Goal: Task Accomplishment & Management: Complete application form

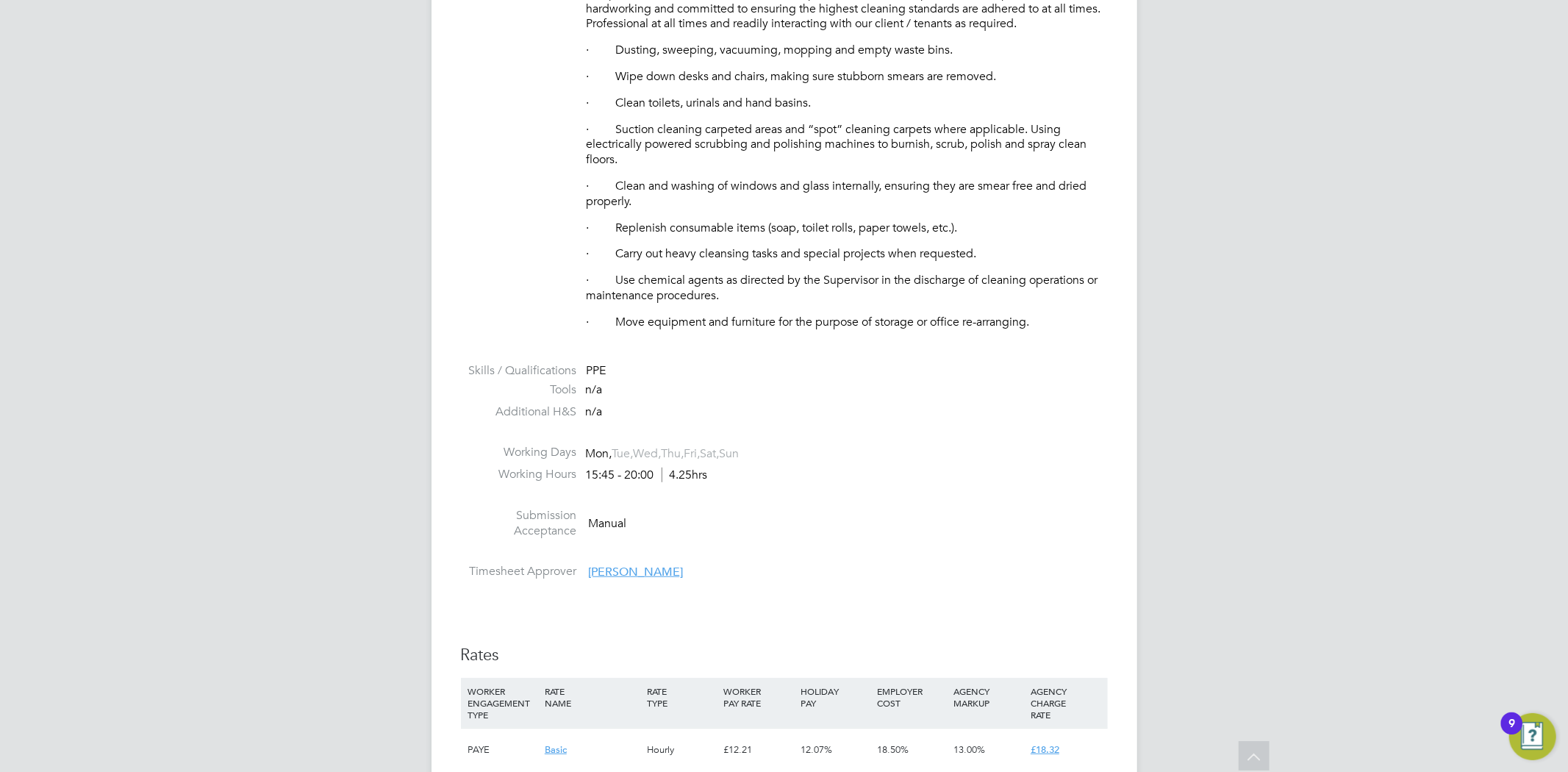
scroll to position [653, 0]
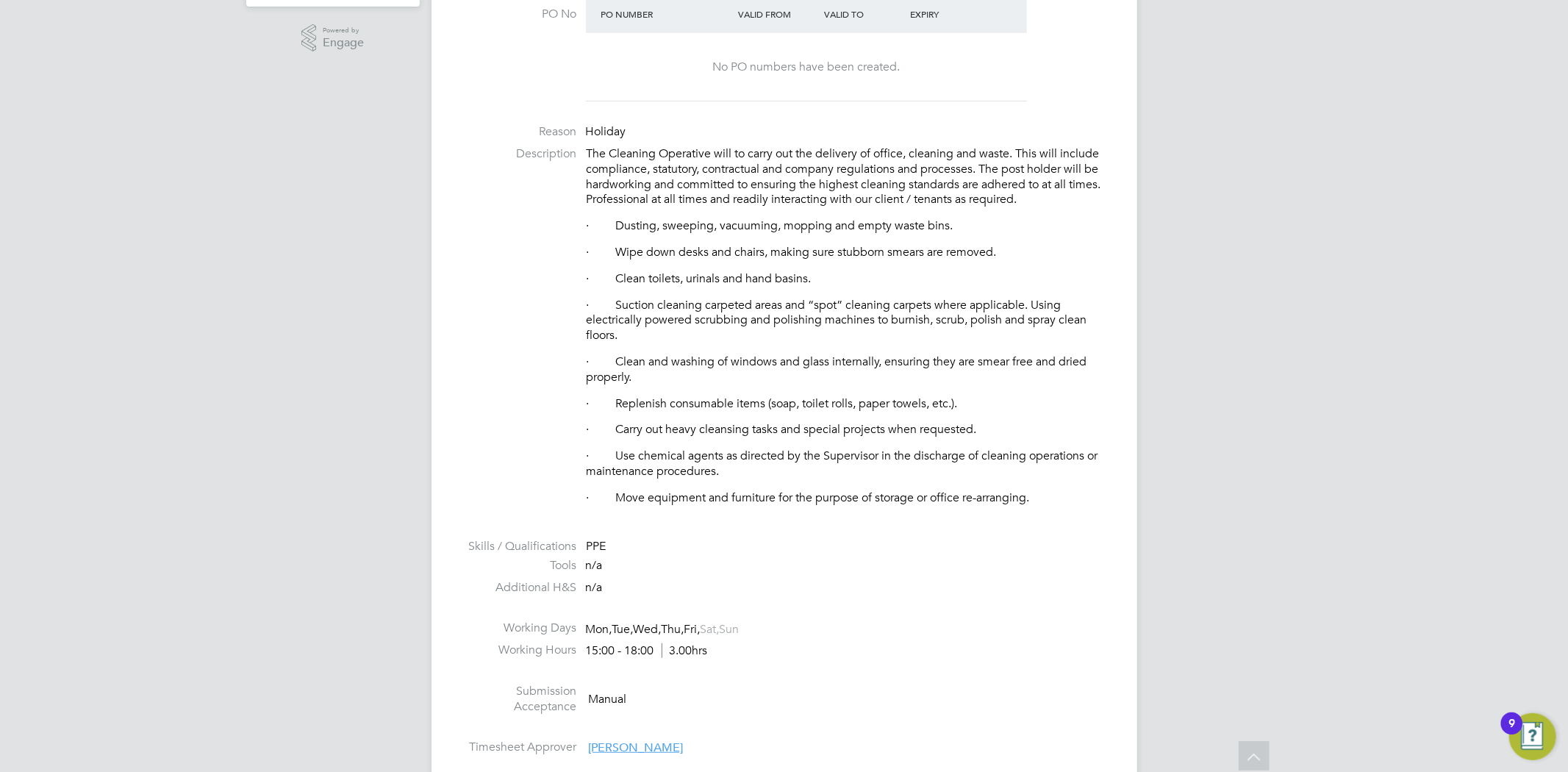
scroll to position [735, 0]
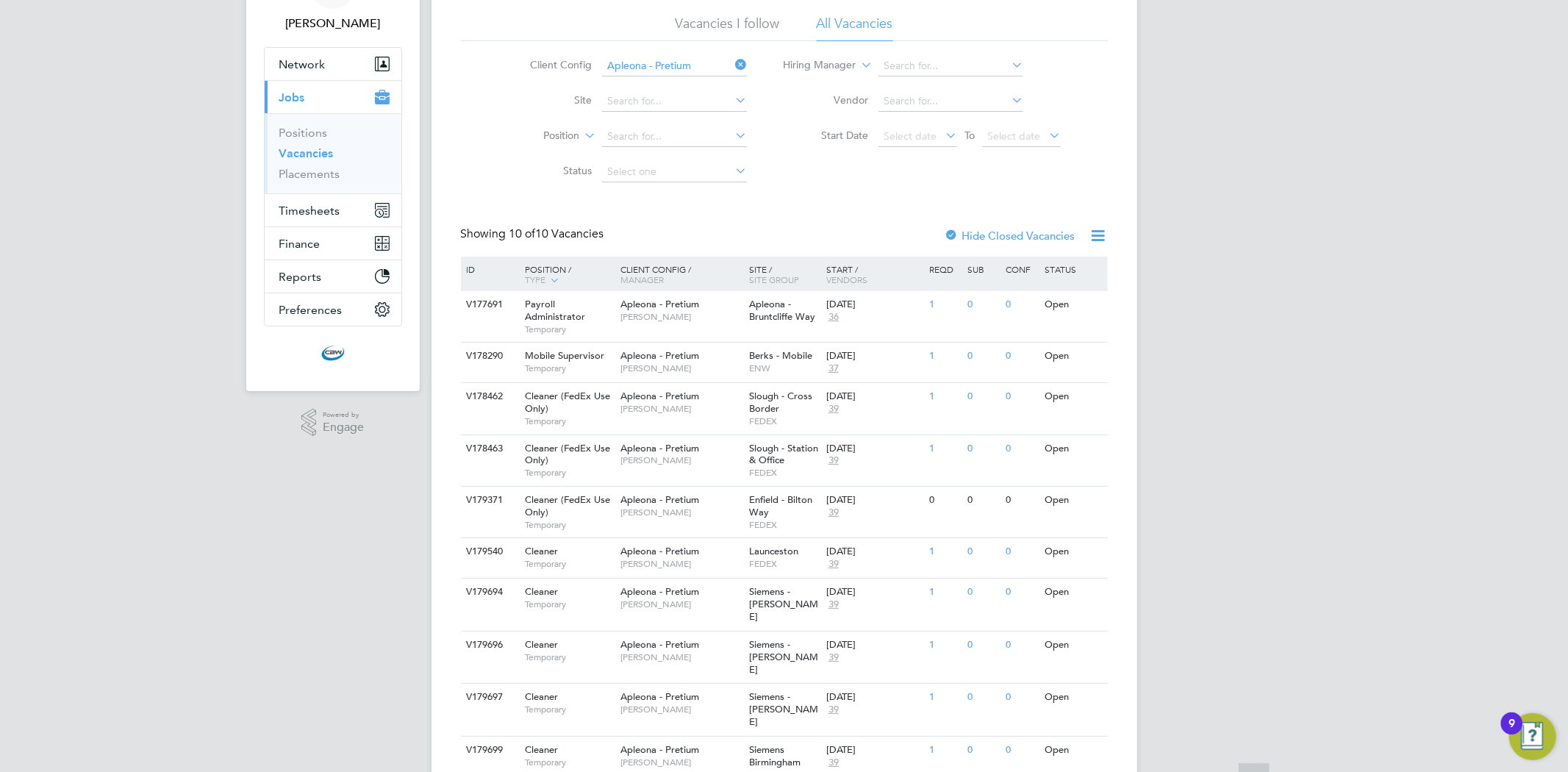
scroll to position [115, 0]
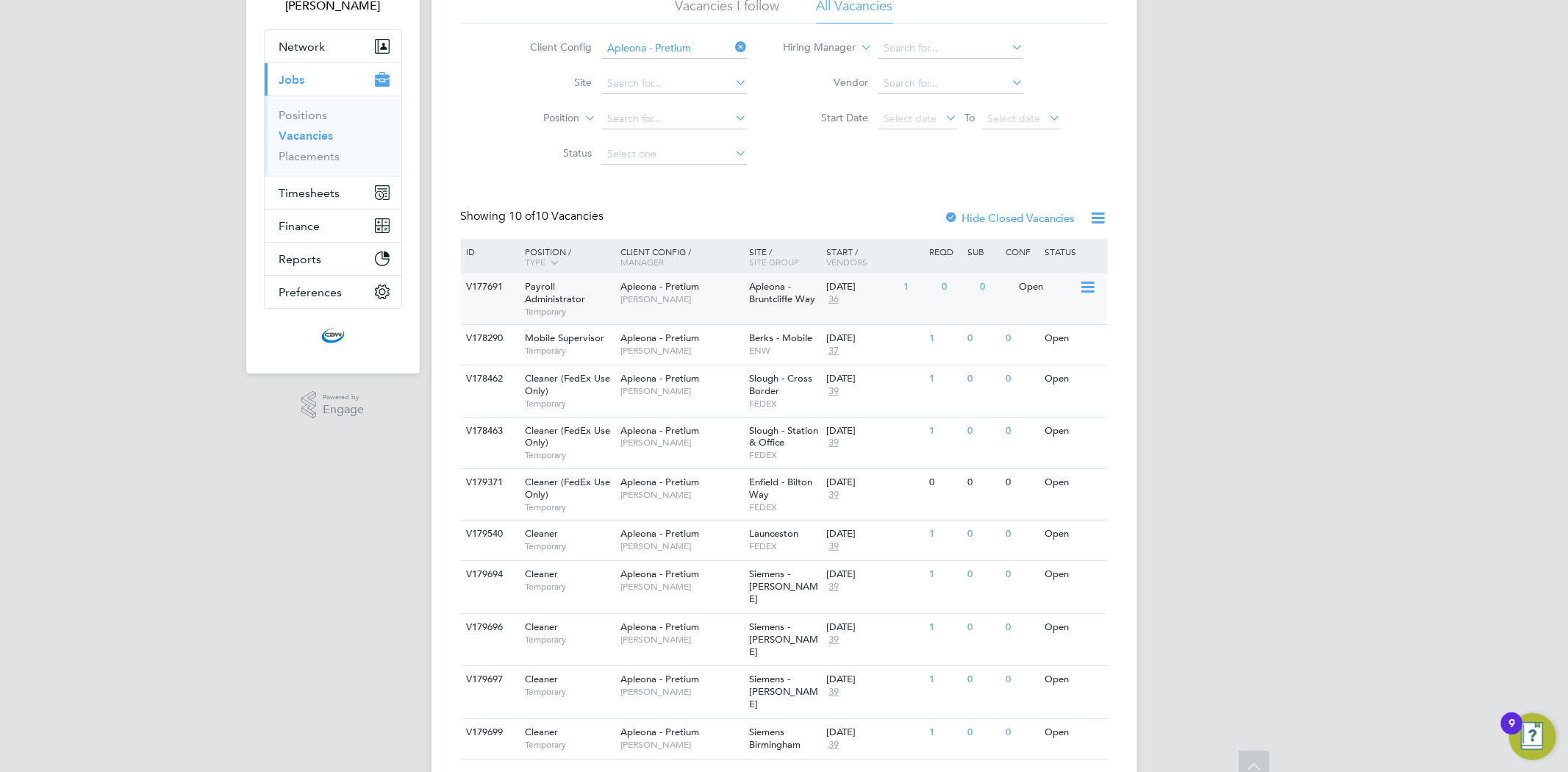
scroll to position [115, 0]
click at [727, 736] on span "[PERSON_NAME]" at bounding box center [681, 742] width 121 height 12
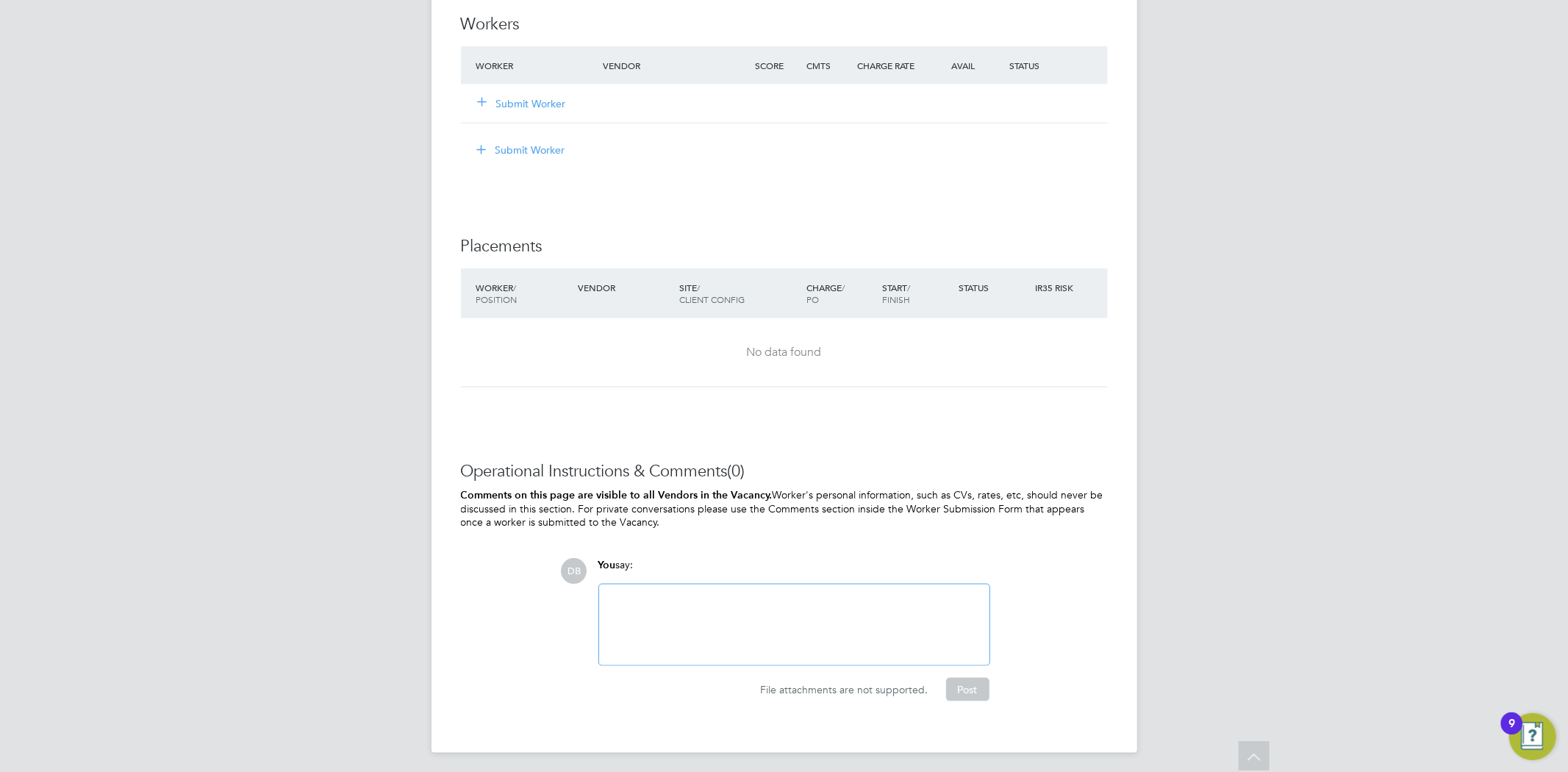
scroll to position [1474, 0]
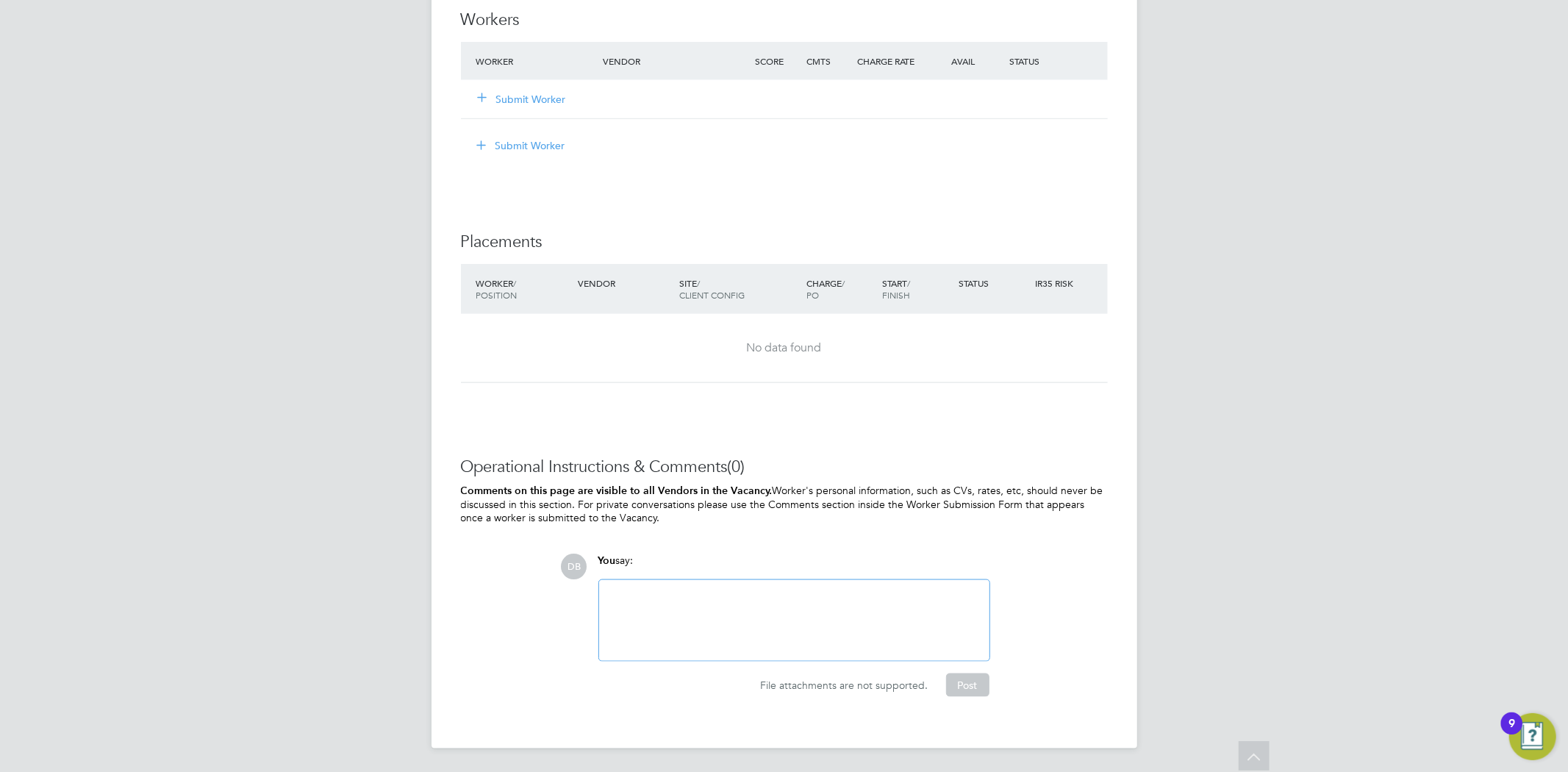
click at [662, 597] on div at bounding box center [794, 620] width 372 height 63
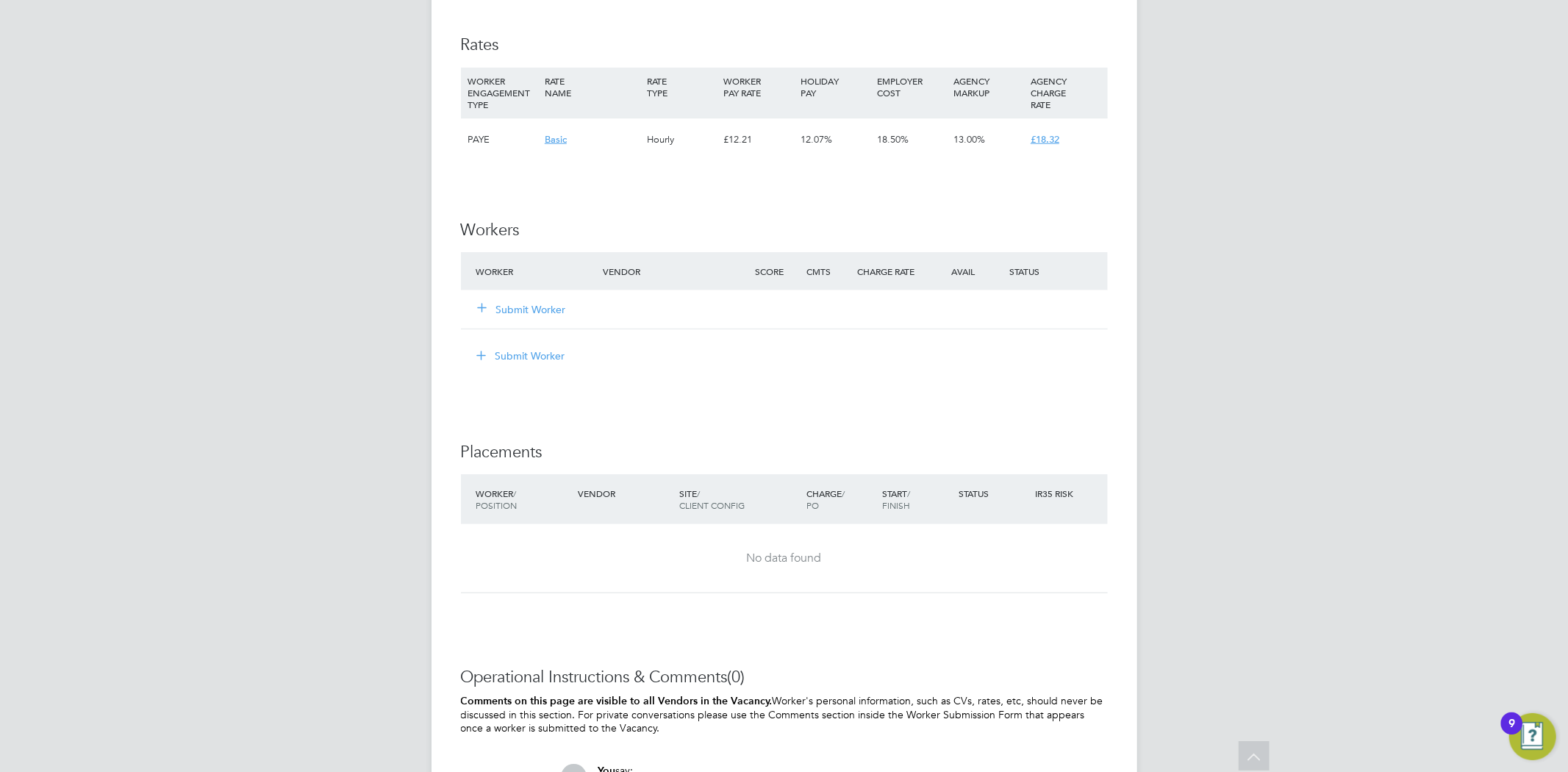
scroll to position [1230, 0]
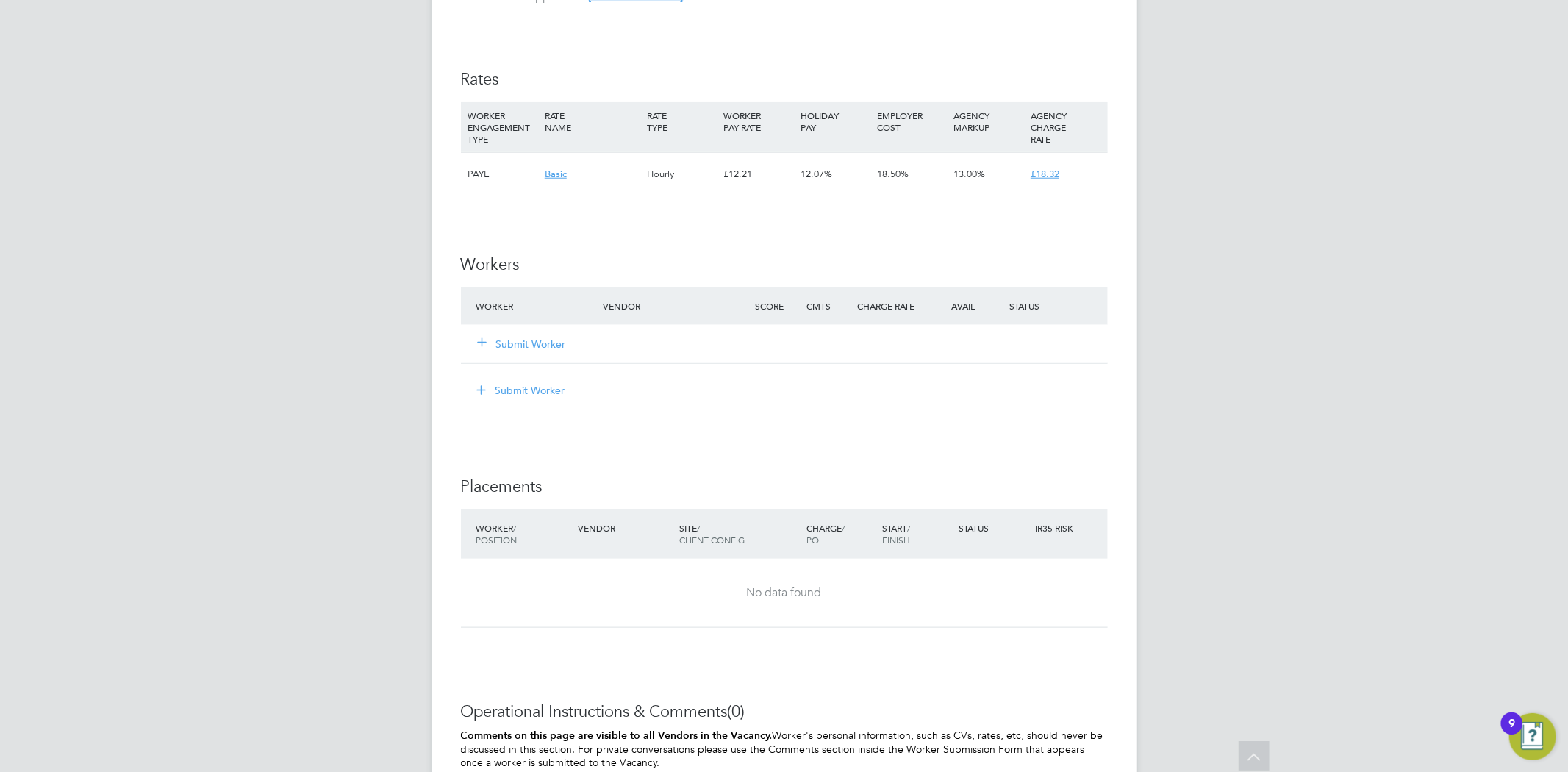
click at [515, 347] on button "Submit Worker" at bounding box center [523, 344] width 88 height 15
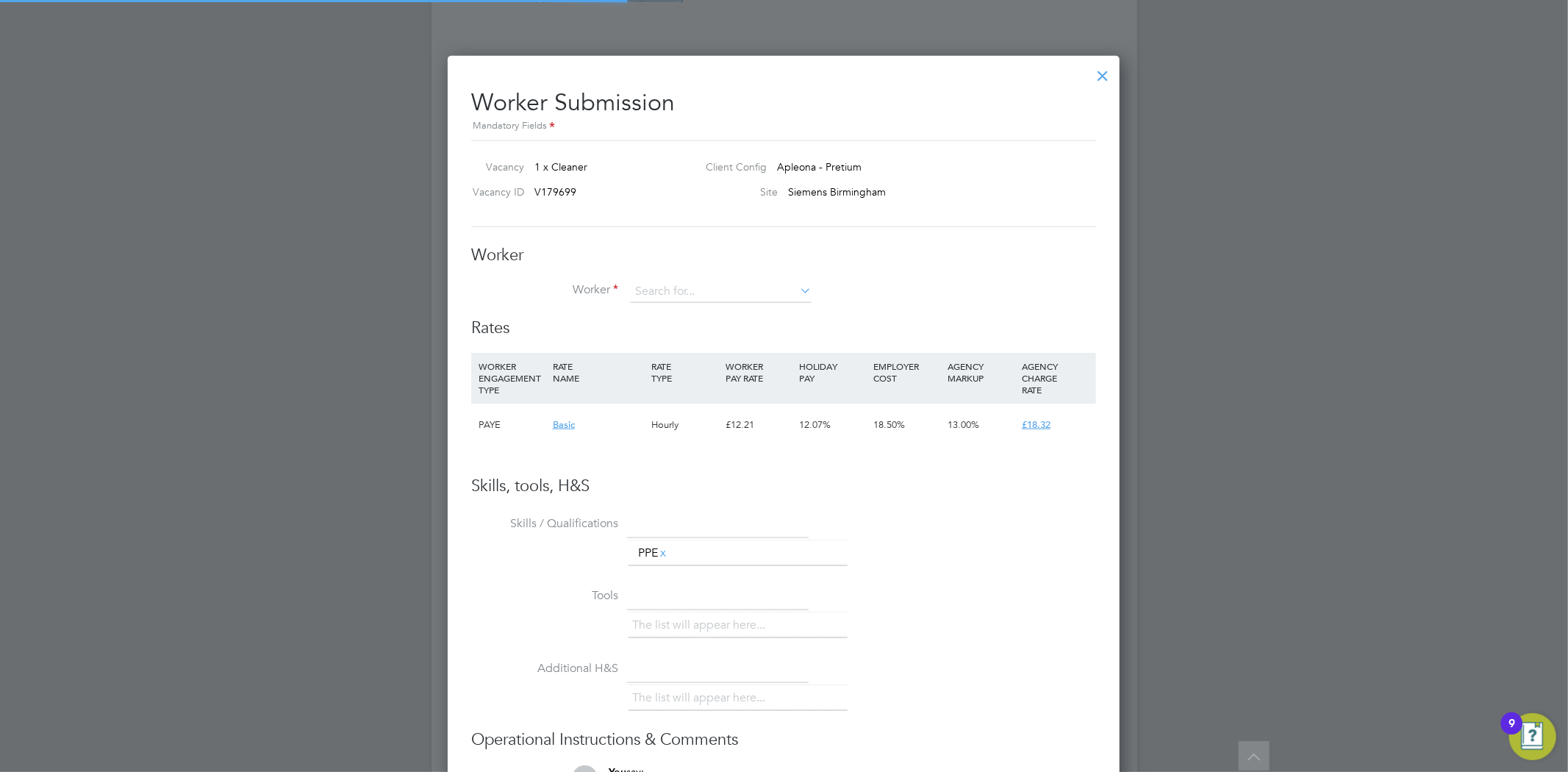
scroll to position [892, 673]
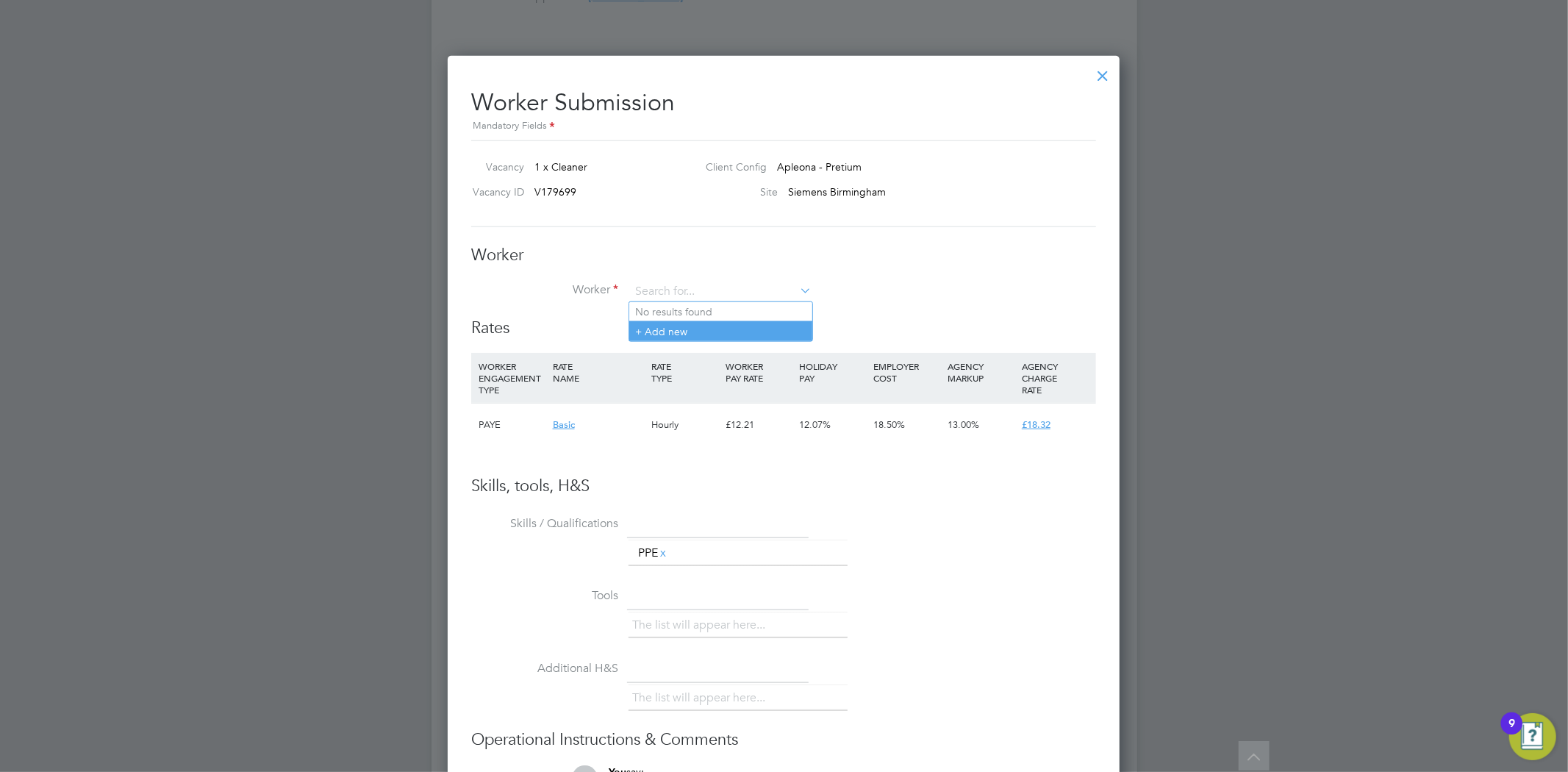
click at [704, 328] on li "+ Add new" at bounding box center [721, 331] width 183 height 20
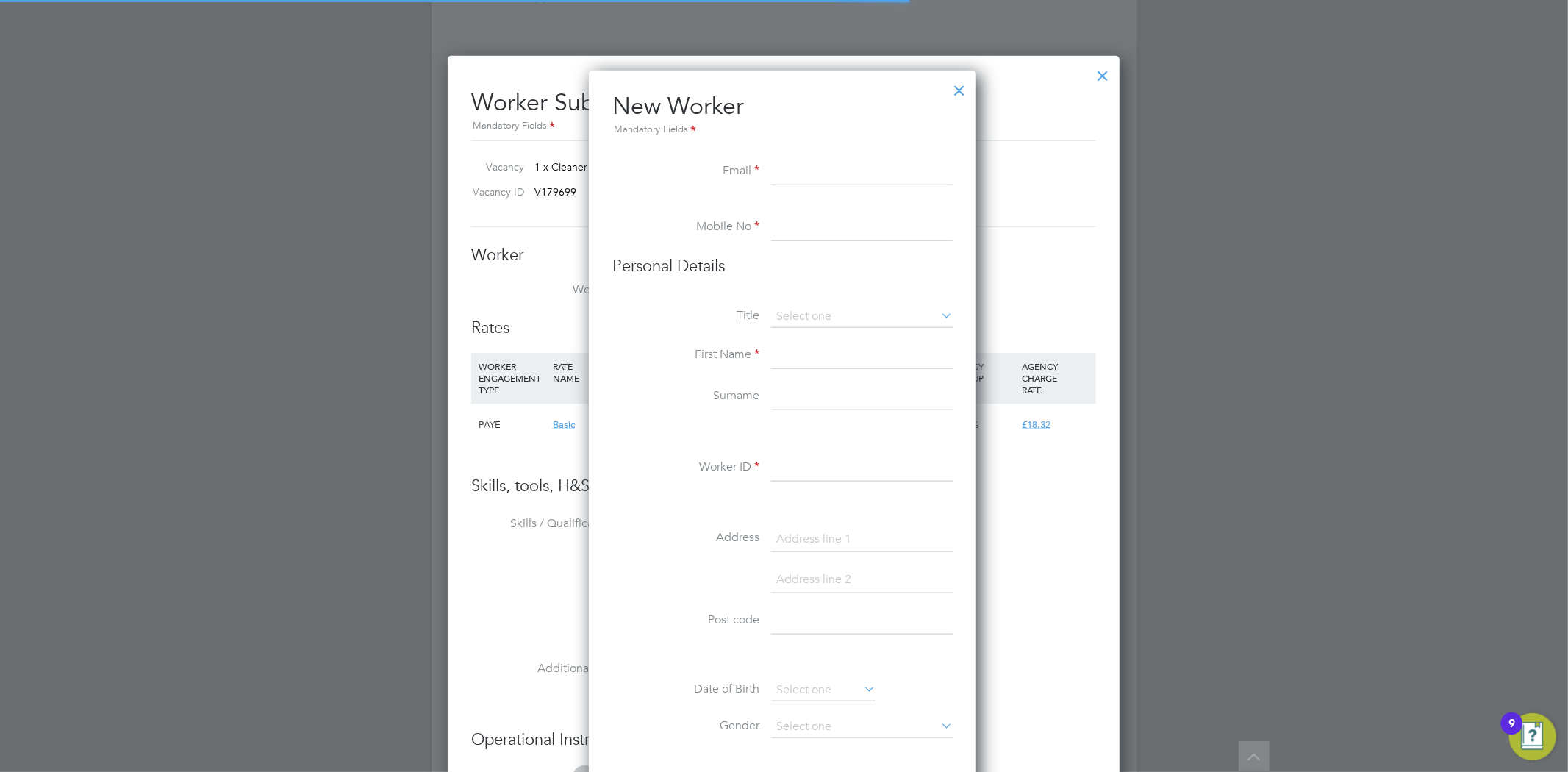
scroll to position [1250, 390]
type input "William Trippick"
click at [807, 234] on input at bounding box center [862, 227] width 181 height 27
drag, startPoint x: 864, startPoint y: 174, endPoint x: 743, endPoint y: 161, distance: 121.7
click at [743, 161] on li "Email William Trippick" at bounding box center [783, 180] width 340 height 41
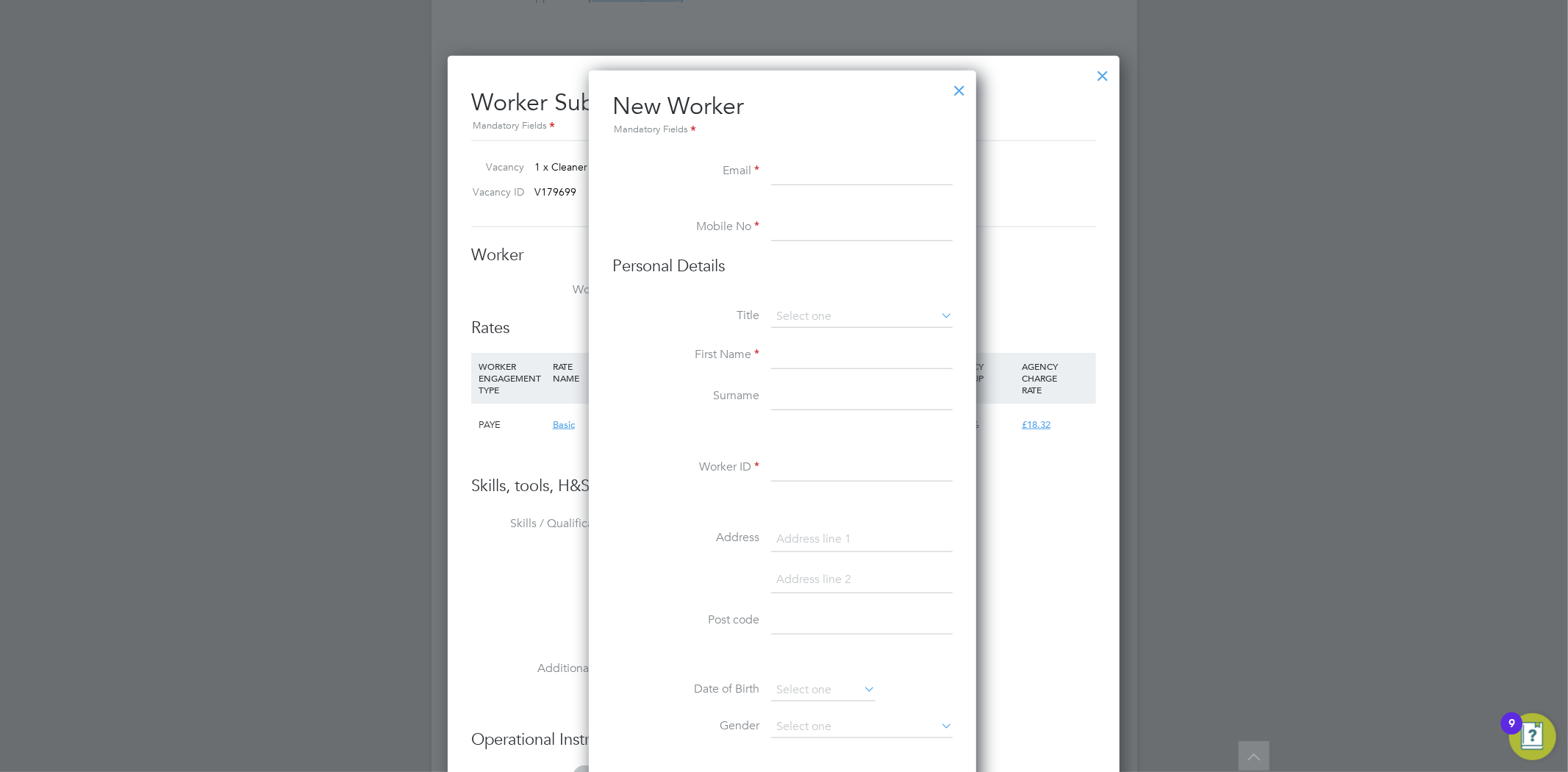
click at [836, 173] on input at bounding box center [862, 172] width 181 height 27
paste input "william1995x2@gmail.com"
type input "william1995x2@gmail.com"
click at [802, 225] on input at bounding box center [862, 227] width 181 height 27
click at [802, 229] on input at bounding box center [862, 227] width 181 height 27
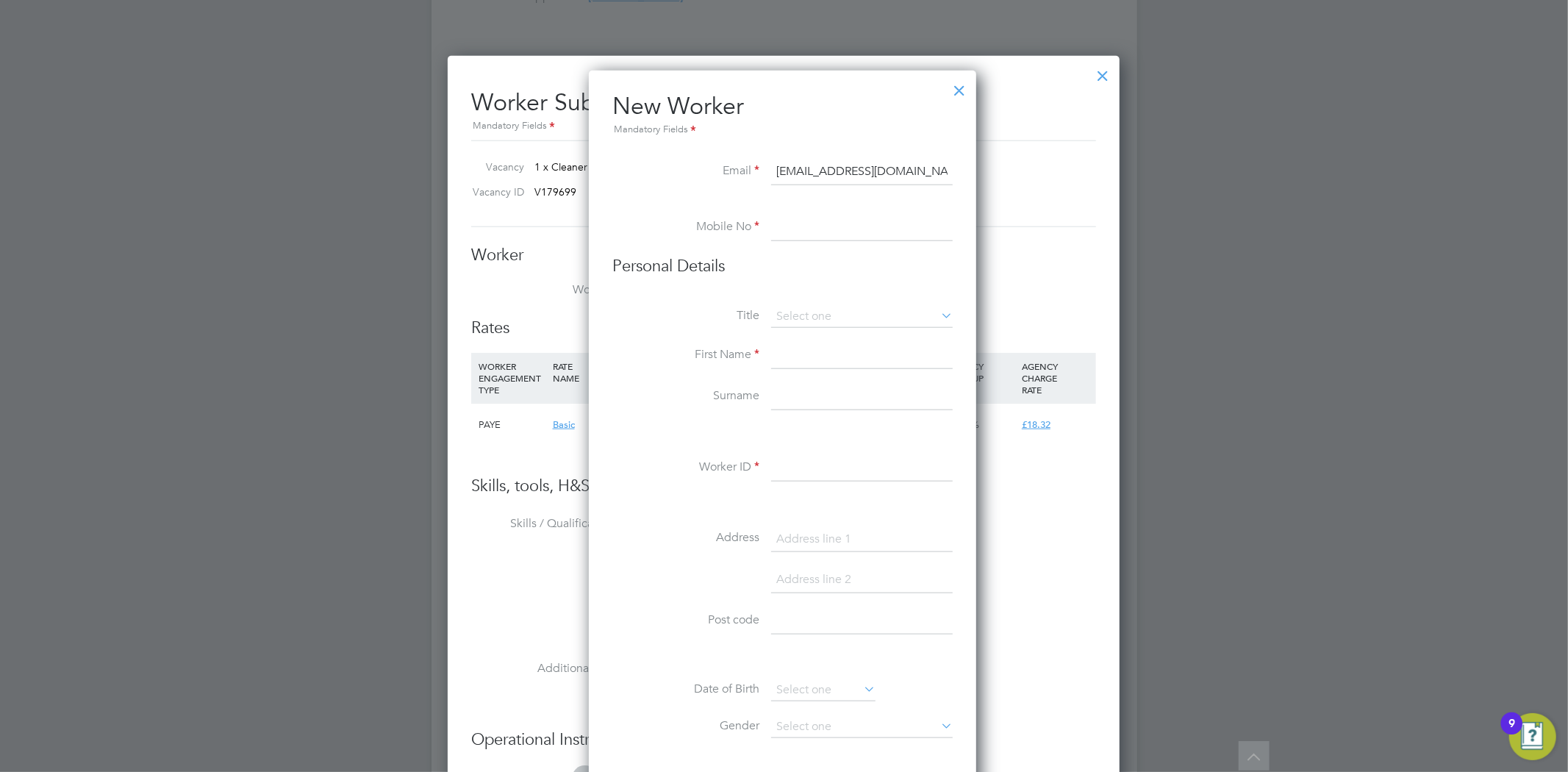
click at [836, 224] on input at bounding box center [862, 227] width 181 height 27
click at [817, 240] on li "Mobile No" at bounding box center [783, 235] width 340 height 41
click at [817, 237] on input at bounding box center [862, 227] width 181 height 27
paste input "07444733079"
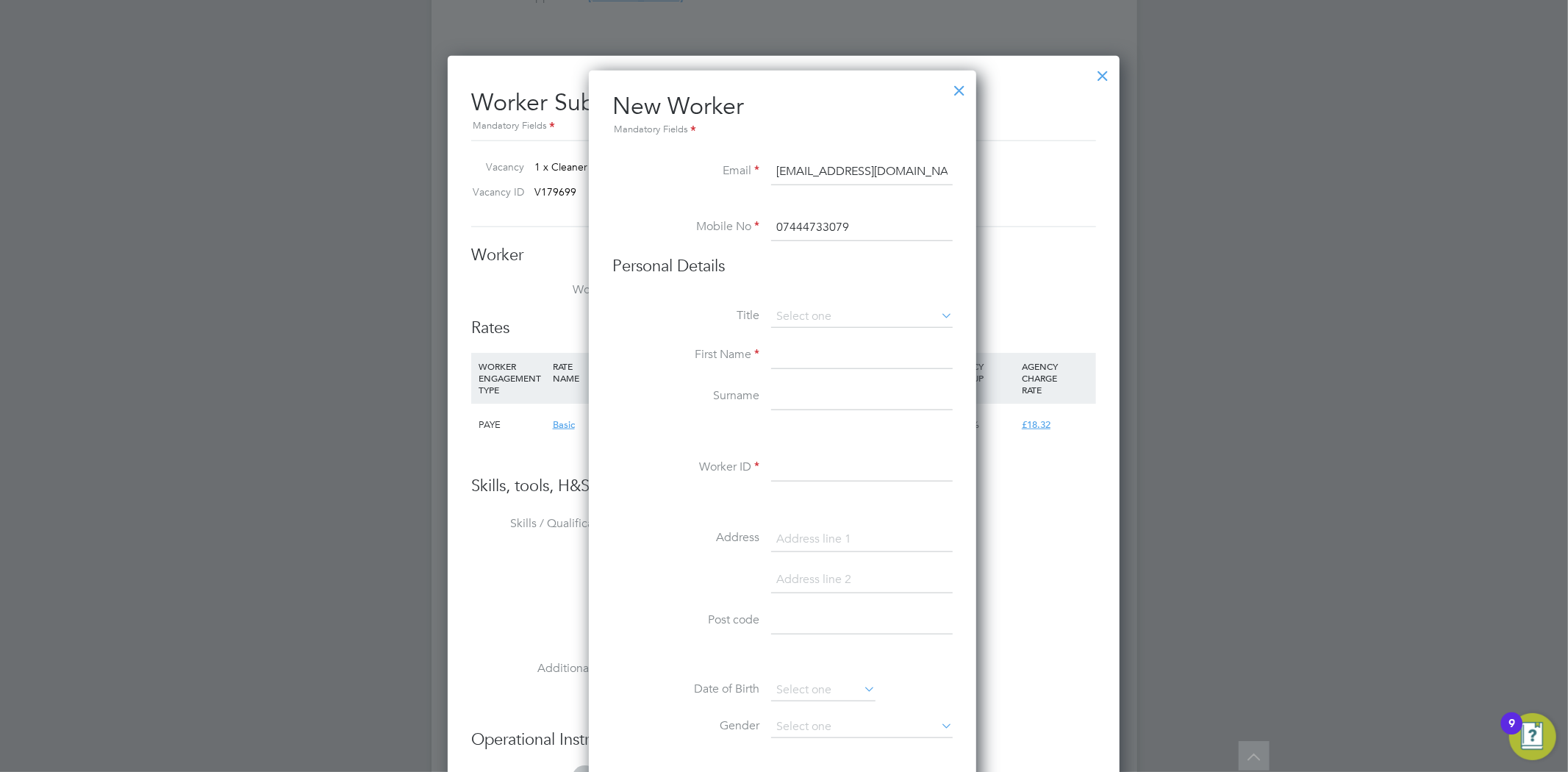
type input "07444733079"
click at [803, 357] on input at bounding box center [862, 356] width 181 height 27
type input "William"
click at [815, 395] on input at bounding box center [862, 396] width 181 height 27
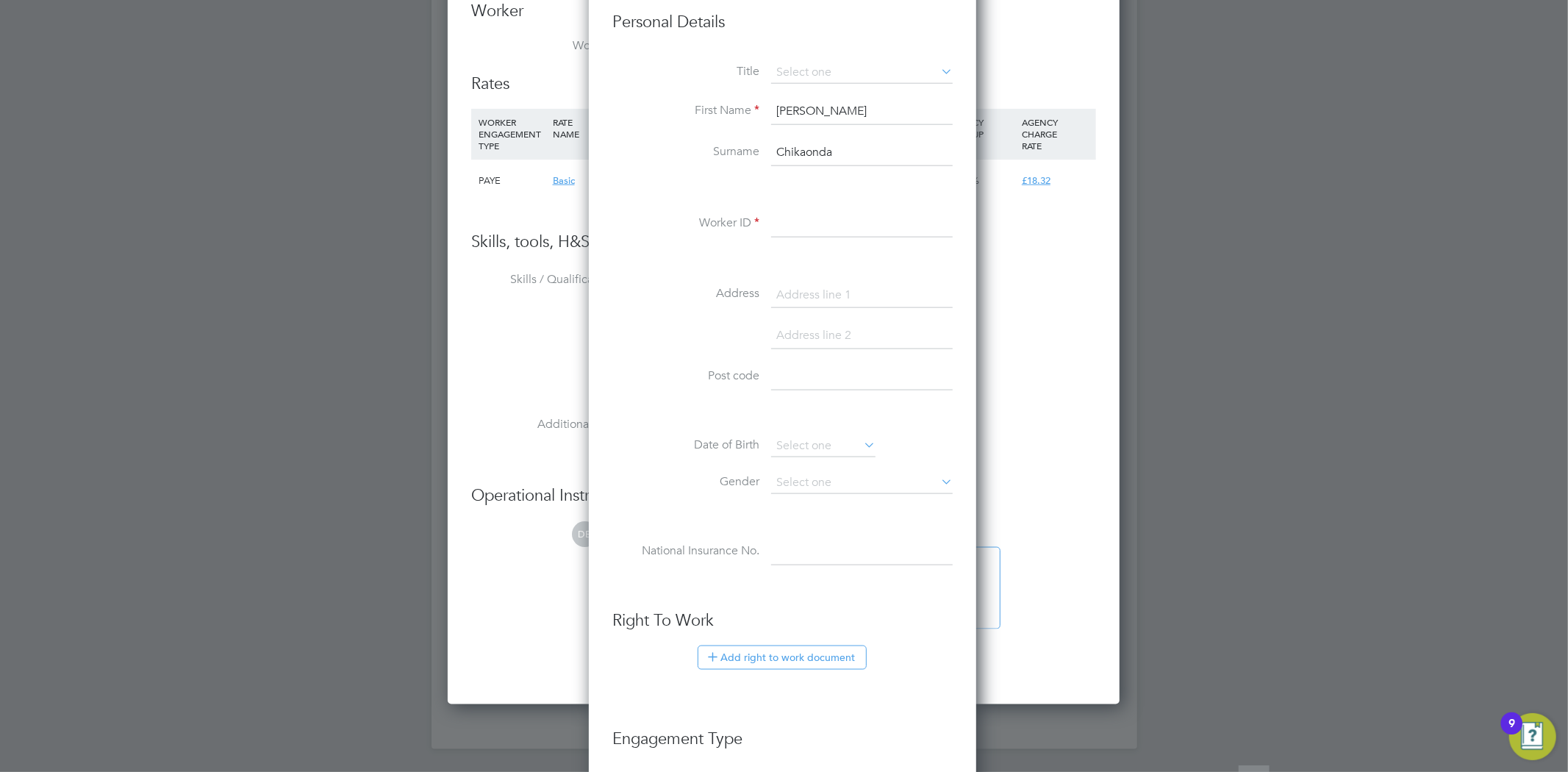
scroll to position [1474, 0]
type input "Chikaonda"
click at [810, 206] on div "Title First Name William Surname Chikaonda Worker ID Address Post code Date of …" at bounding box center [783, 328] width 340 height 534
click at [810, 223] on input at bounding box center [862, 223] width 181 height 27
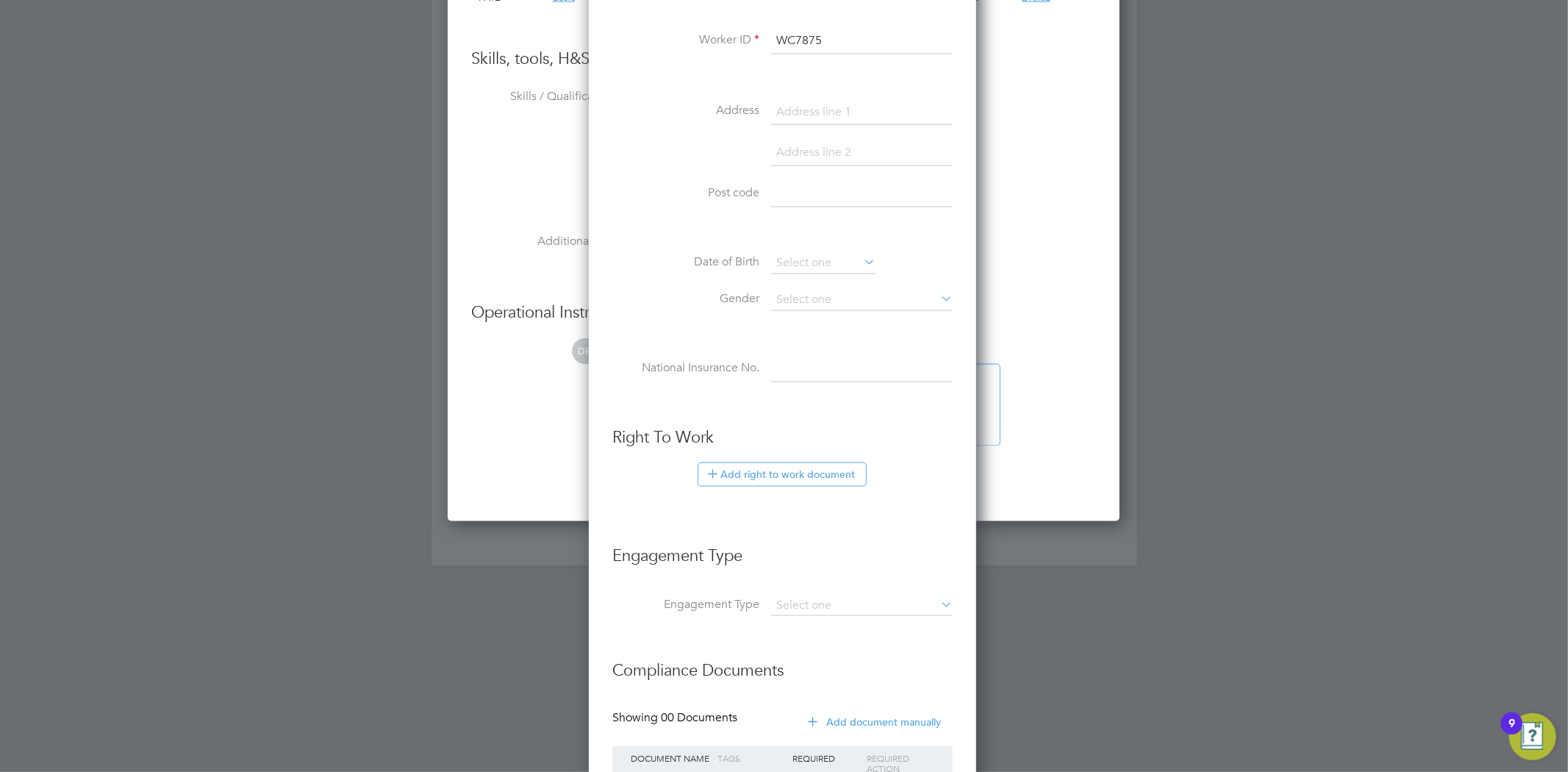
scroll to position [1719, 0]
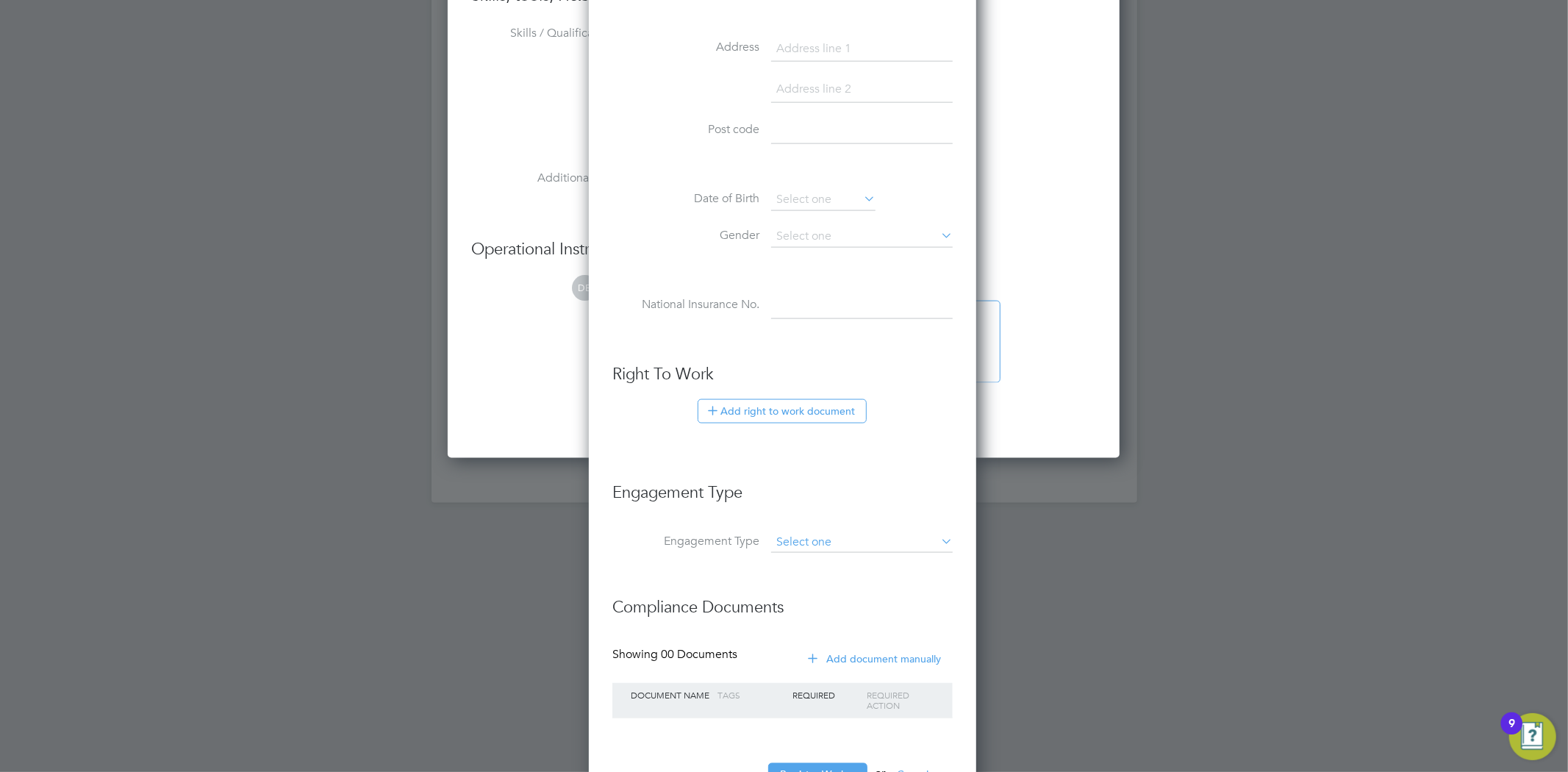
type input "WC7875"
click at [829, 544] on input at bounding box center [862, 542] width 181 height 21
click at [817, 544] on input at bounding box center [862, 542] width 181 height 21
click at [812, 585] on li "PAYE Direct" at bounding box center [862, 583] width 183 height 22
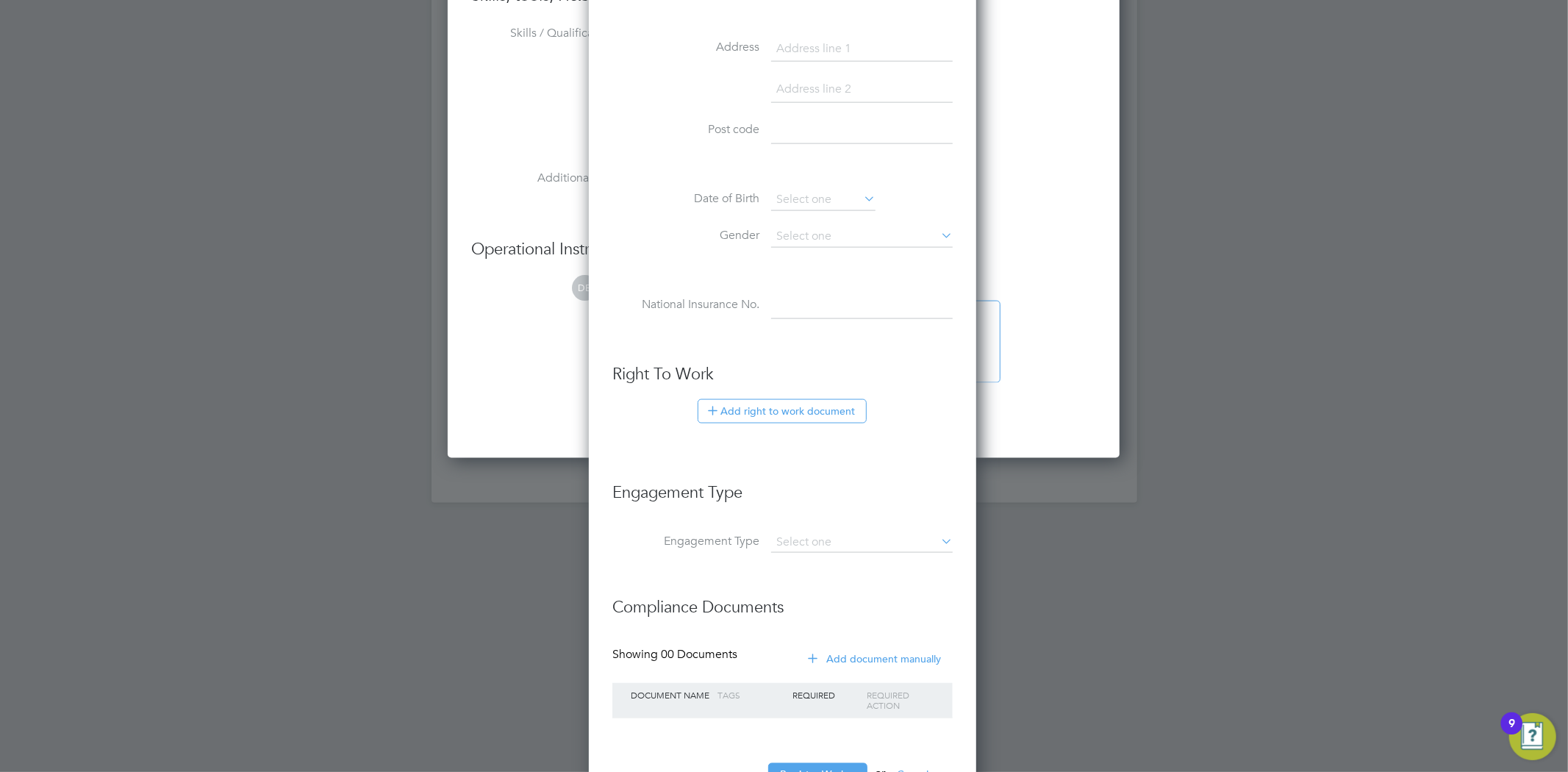
type input "PAYE Direct"
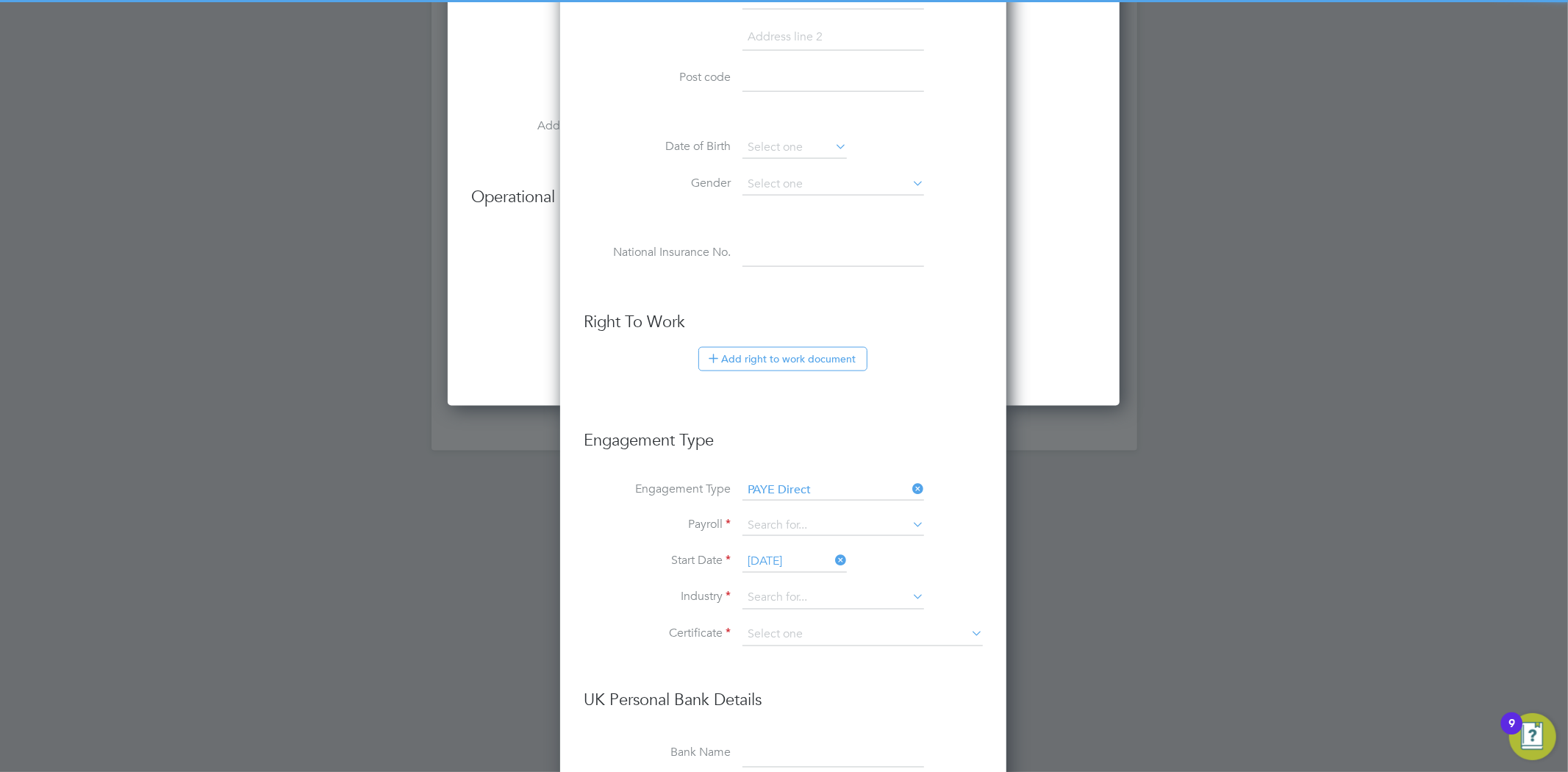
scroll to position [1801, 0]
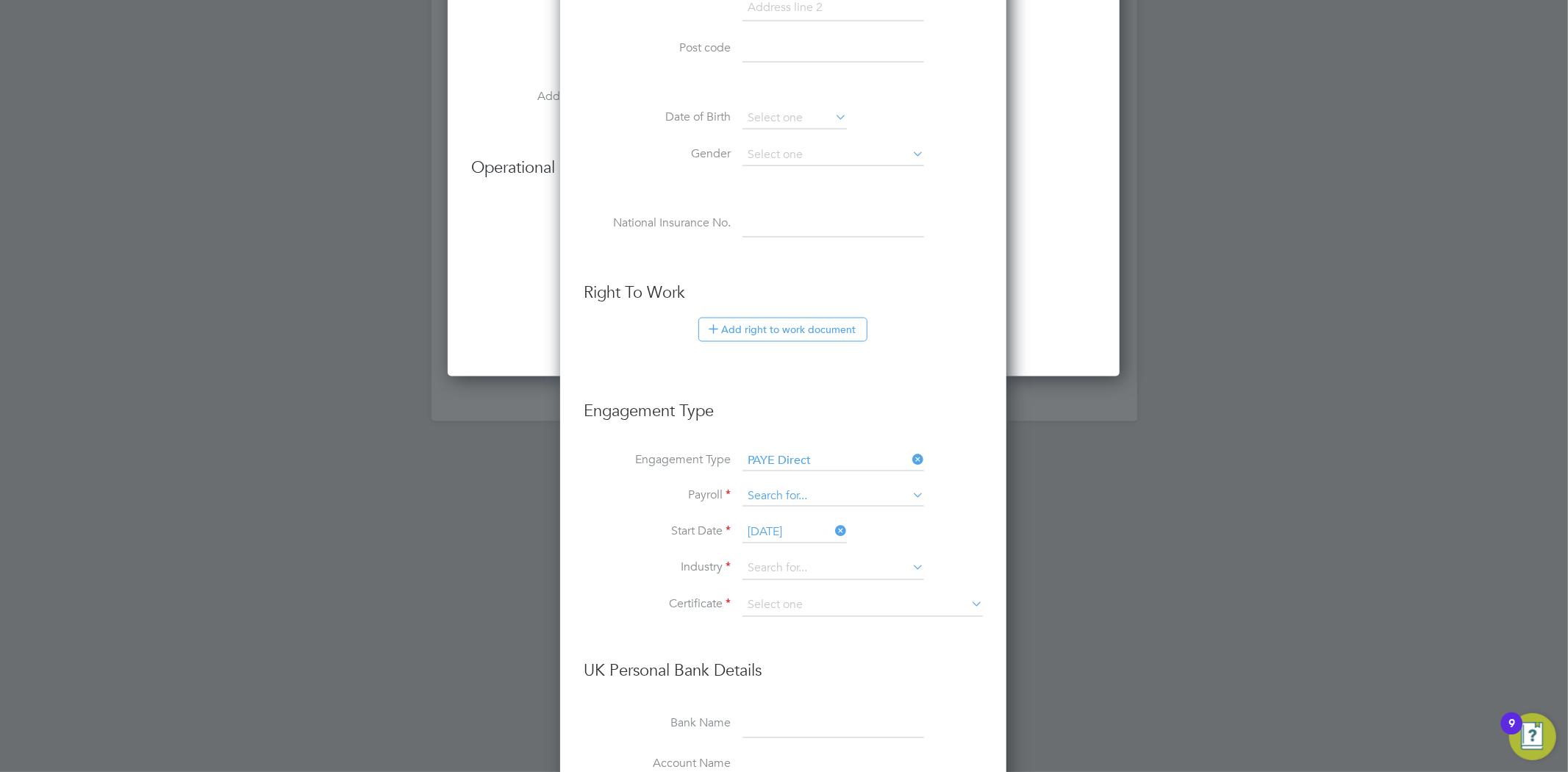
click at [794, 502] on input at bounding box center [834, 497] width 181 height 21
click at [785, 512] on li "PAYE" at bounding box center [834, 516] width 183 height 22
type input "PAYE"
click at [780, 521] on input "[DATE]" at bounding box center [795, 532] width 105 height 22
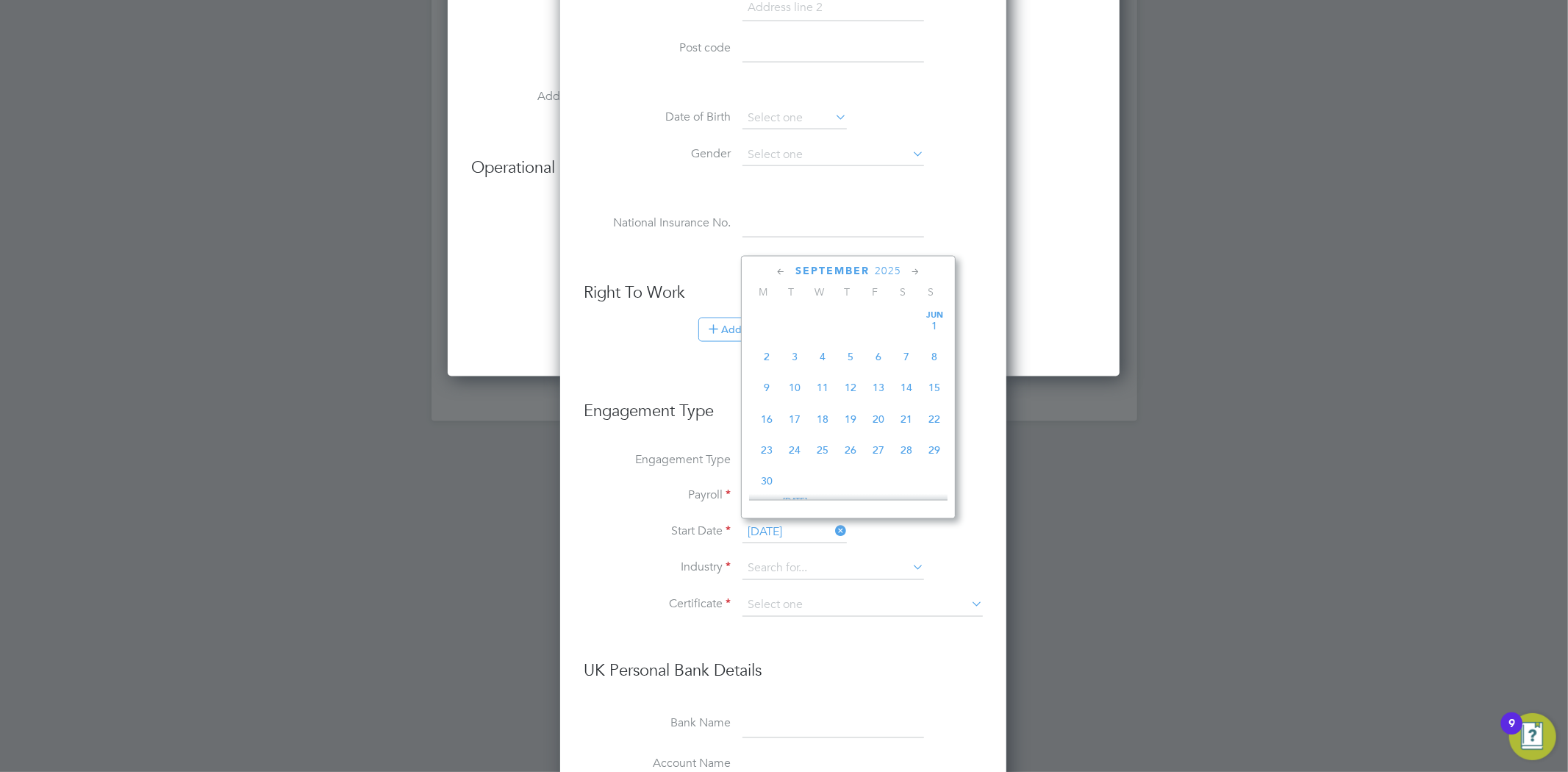
scroll to position [441, 0]
click at [823, 391] on span "3" at bounding box center [822, 381] width 28 height 28
type input "03 Sep 2025"
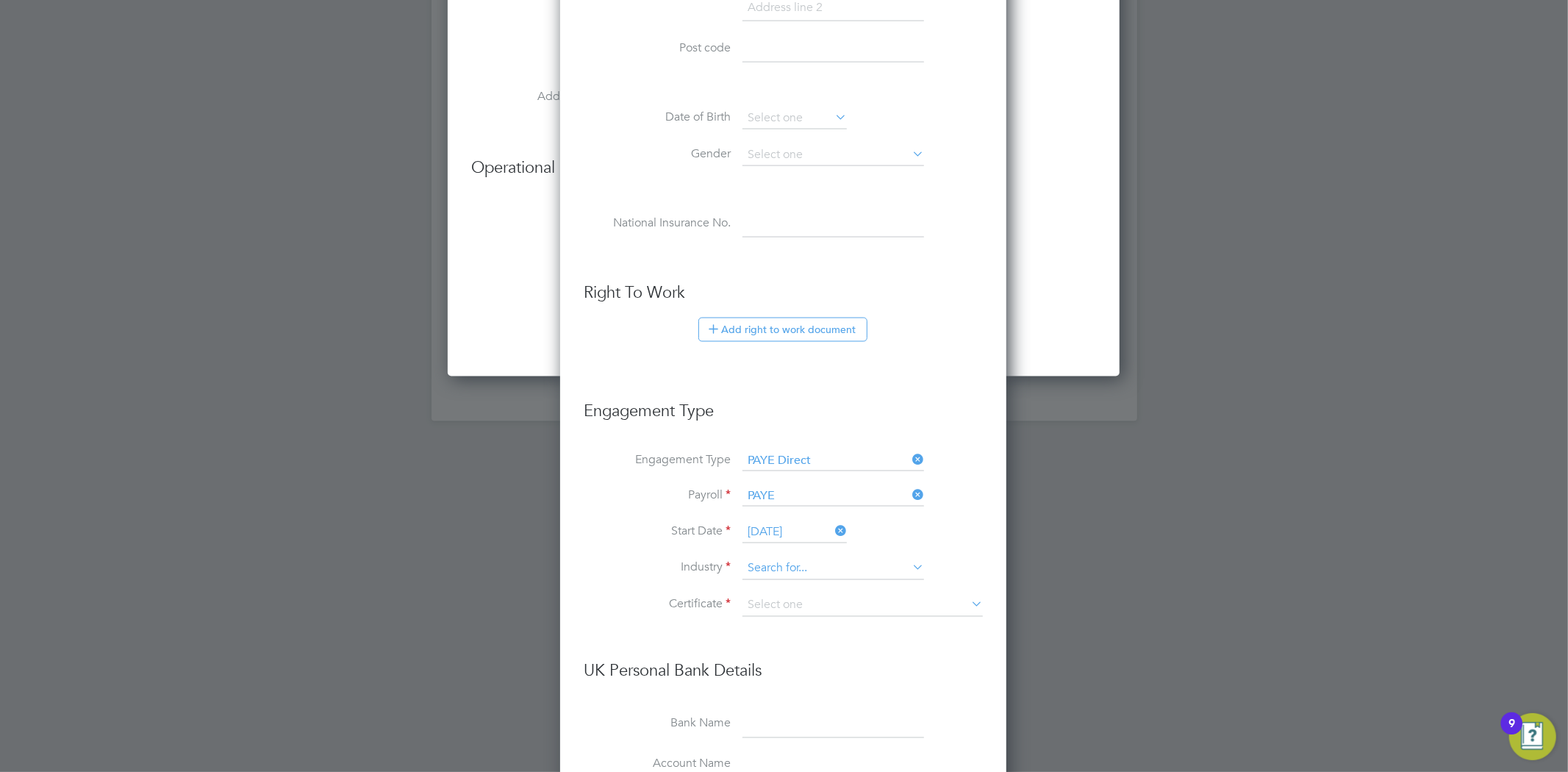
click at [794, 560] on input at bounding box center [834, 569] width 181 height 22
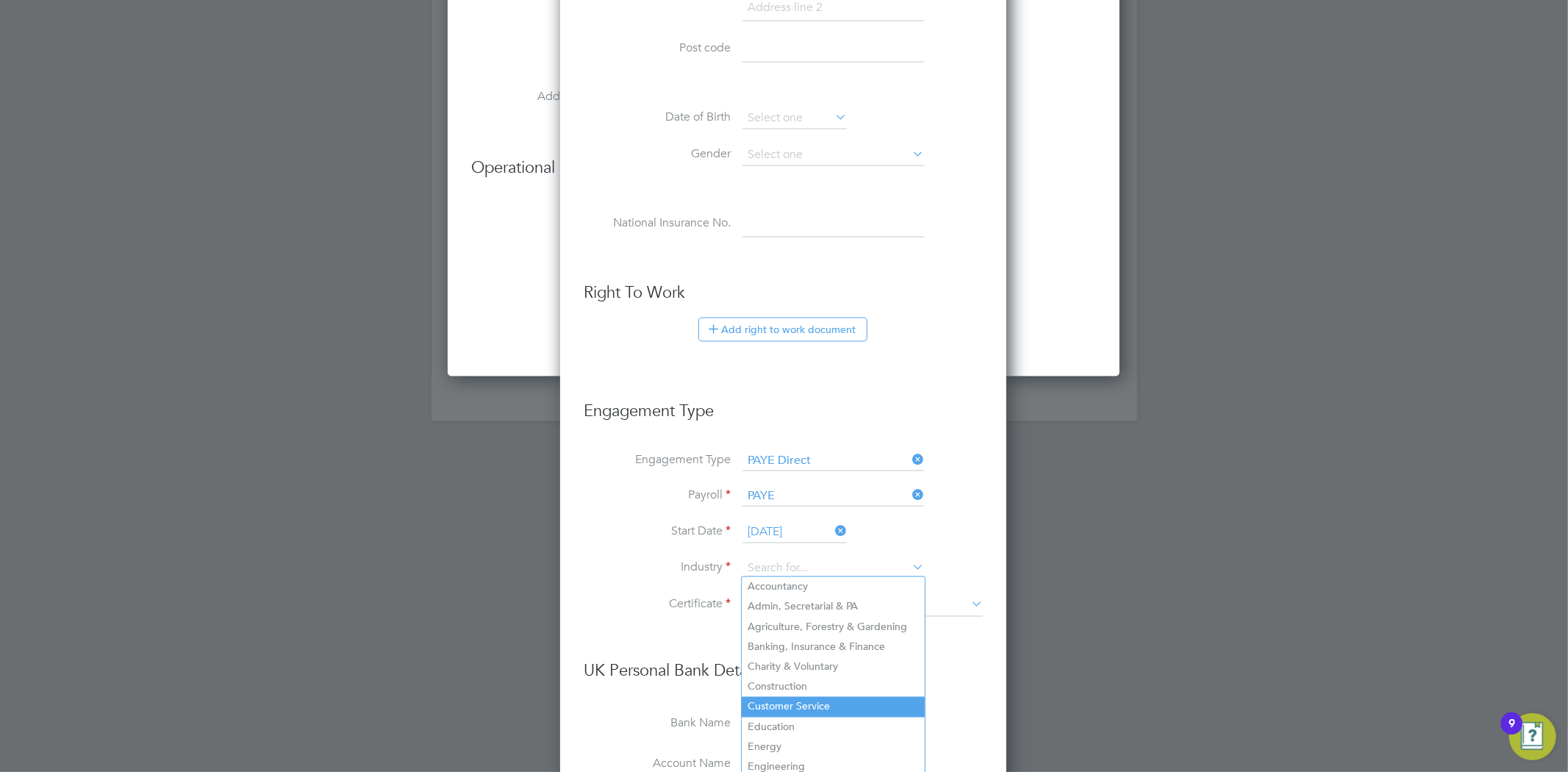
click at [797, 698] on li "Customer Service" at bounding box center [834, 706] width 183 height 20
type input "Customer Service"
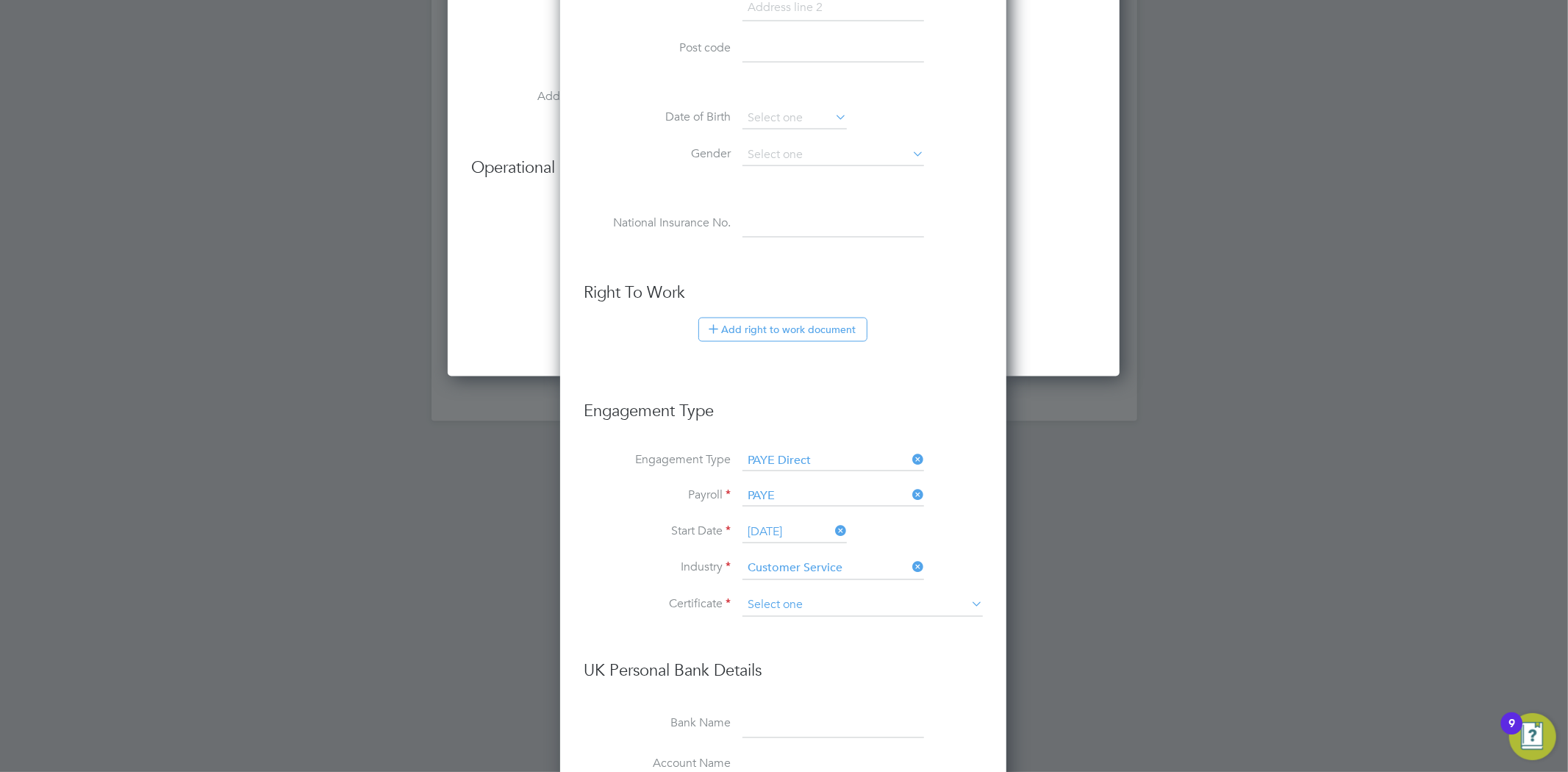
click at [769, 594] on input at bounding box center [863, 605] width 240 height 22
click at [787, 656] on li "Don't know" at bounding box center [863, 661] width 242 height 19
type input "Don't know"
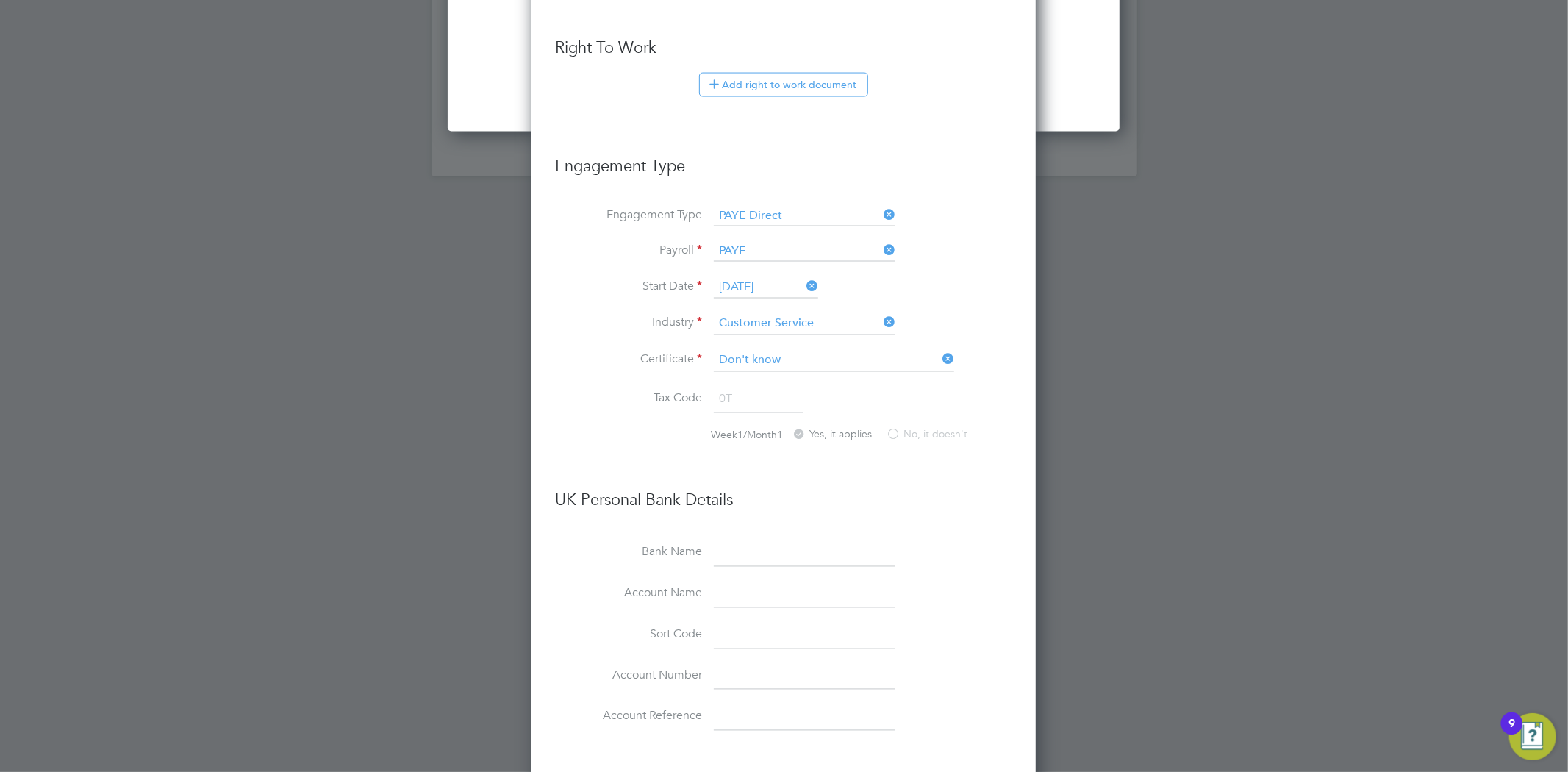
scroll to position [2279, 0]
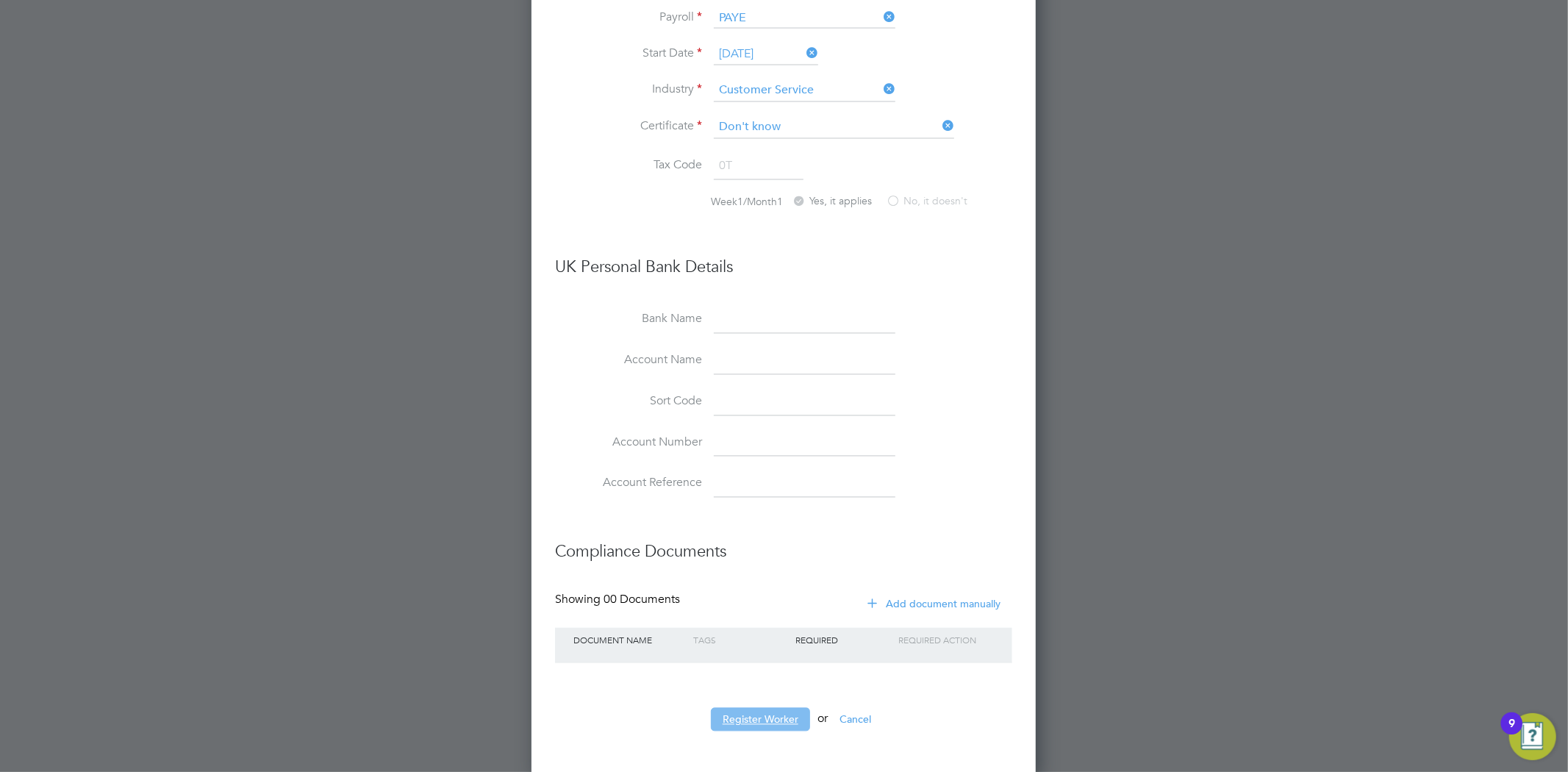
click at [765, 711] on button "Register Worker" at bounding box center [760, 719] width 99 height 23
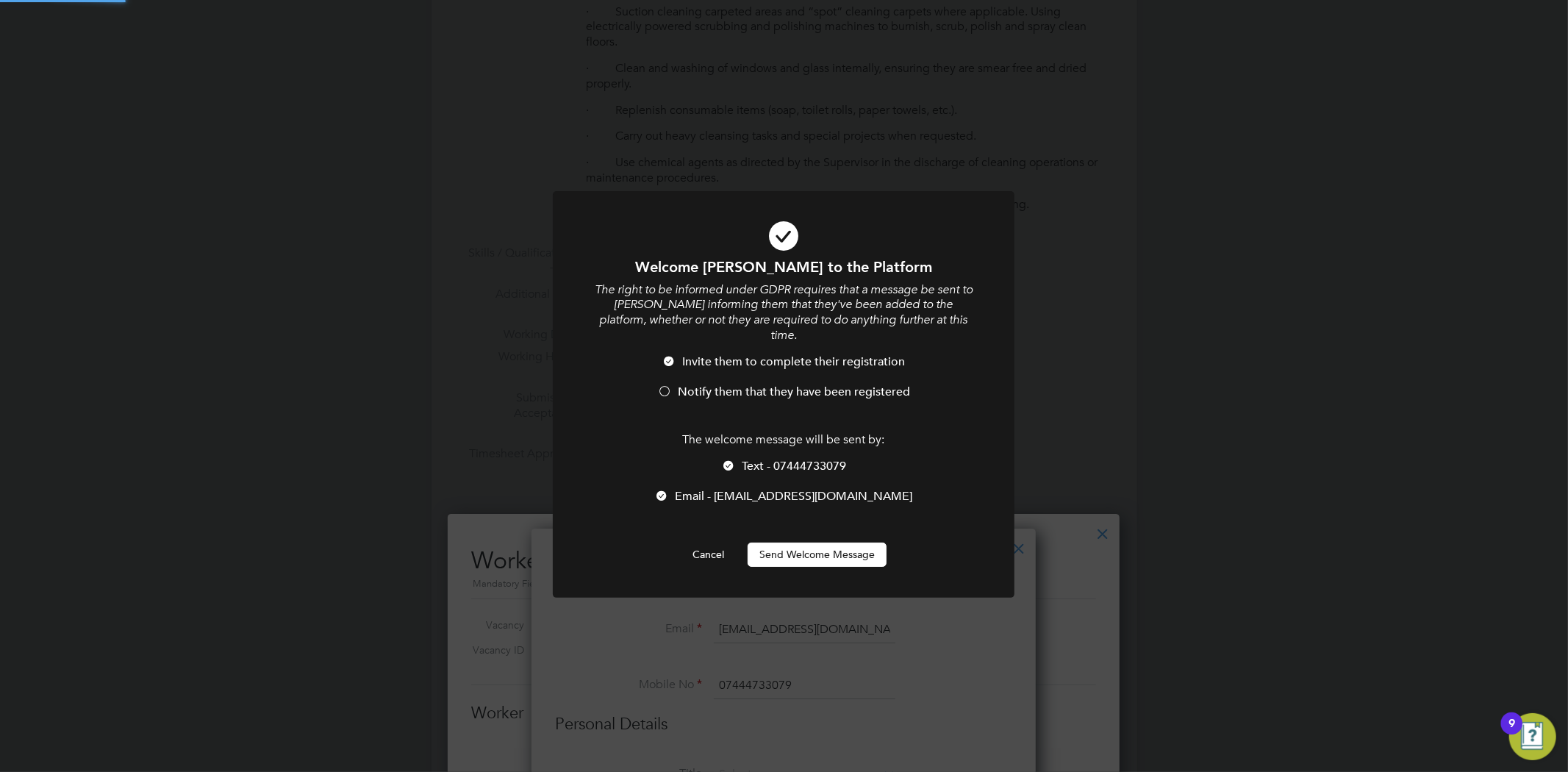
scroll to position [0, 0]
click at [729, 459] on div at bounding box center [728, 466] width 15 height 15
click at [665, 385] on div at bounding box center [664, 392] width 15 height 15
click at [784, 542] on button "Send Welcome Message" at bounding box center [816, 554] width 139 height 23
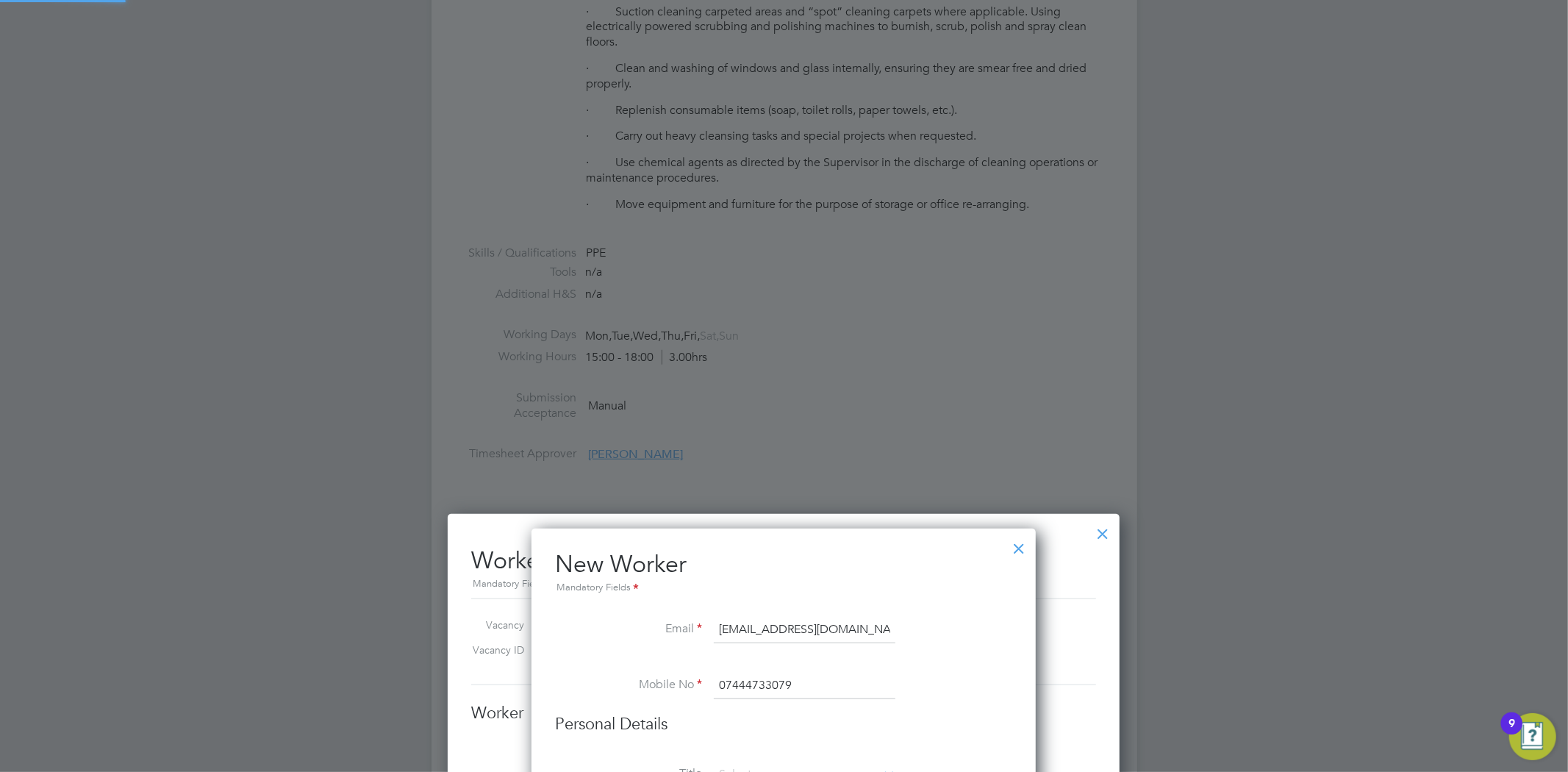
type input "William Chikaonda (WC7875)"
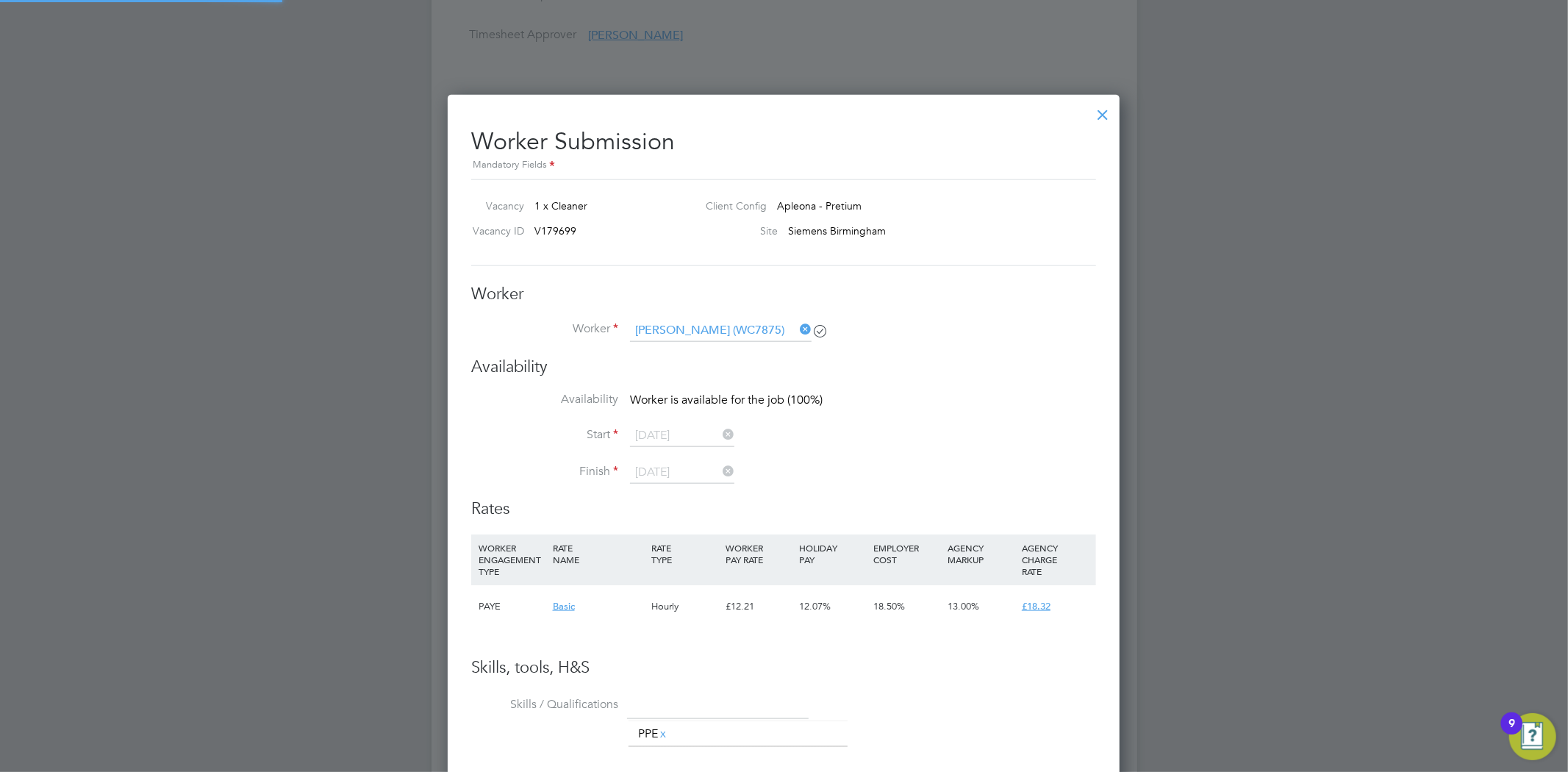
scroll to position [1230, 0]
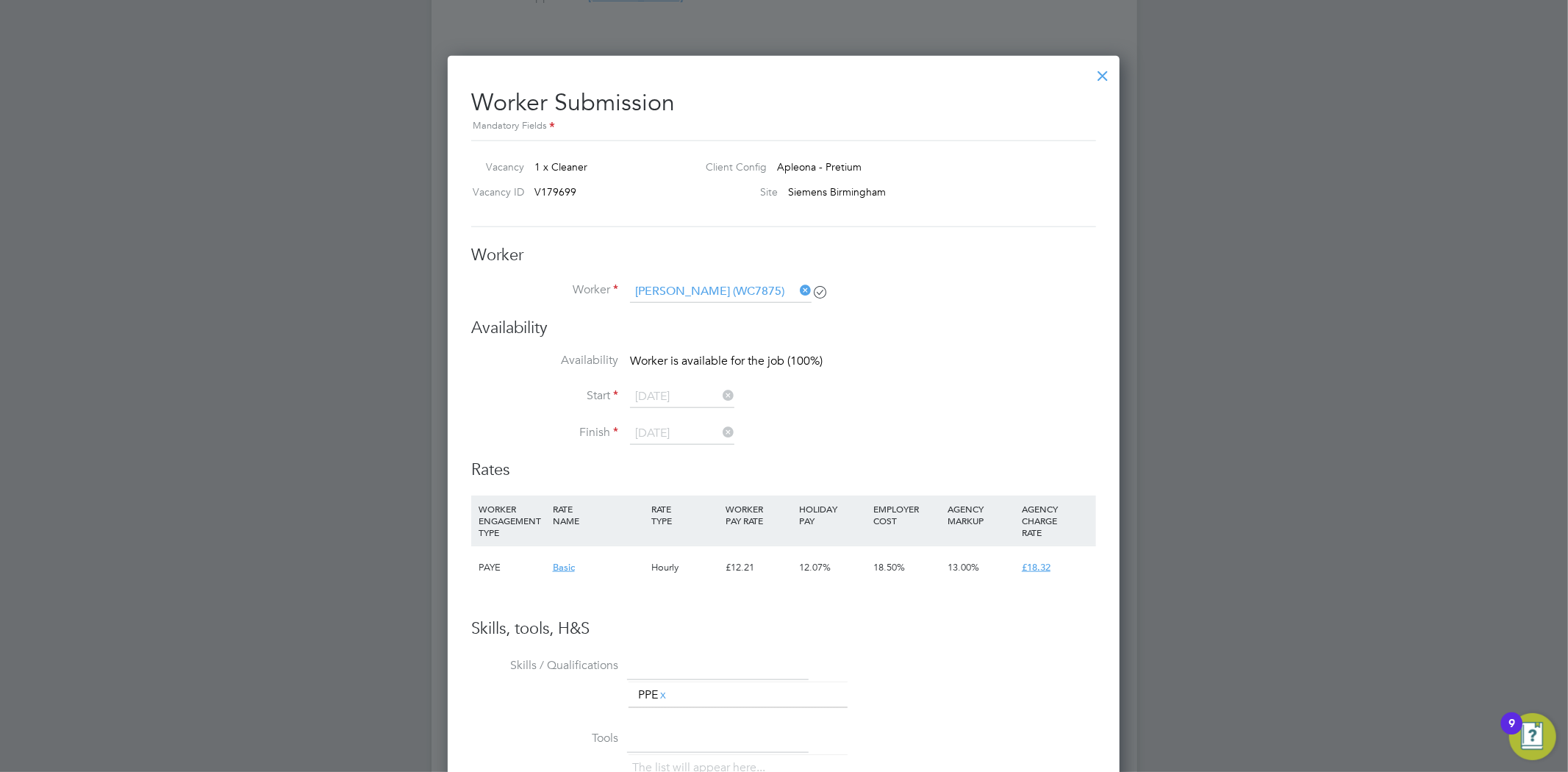
click at [797, 288] on icon at bounding box center [797, 290] width 0 height 21
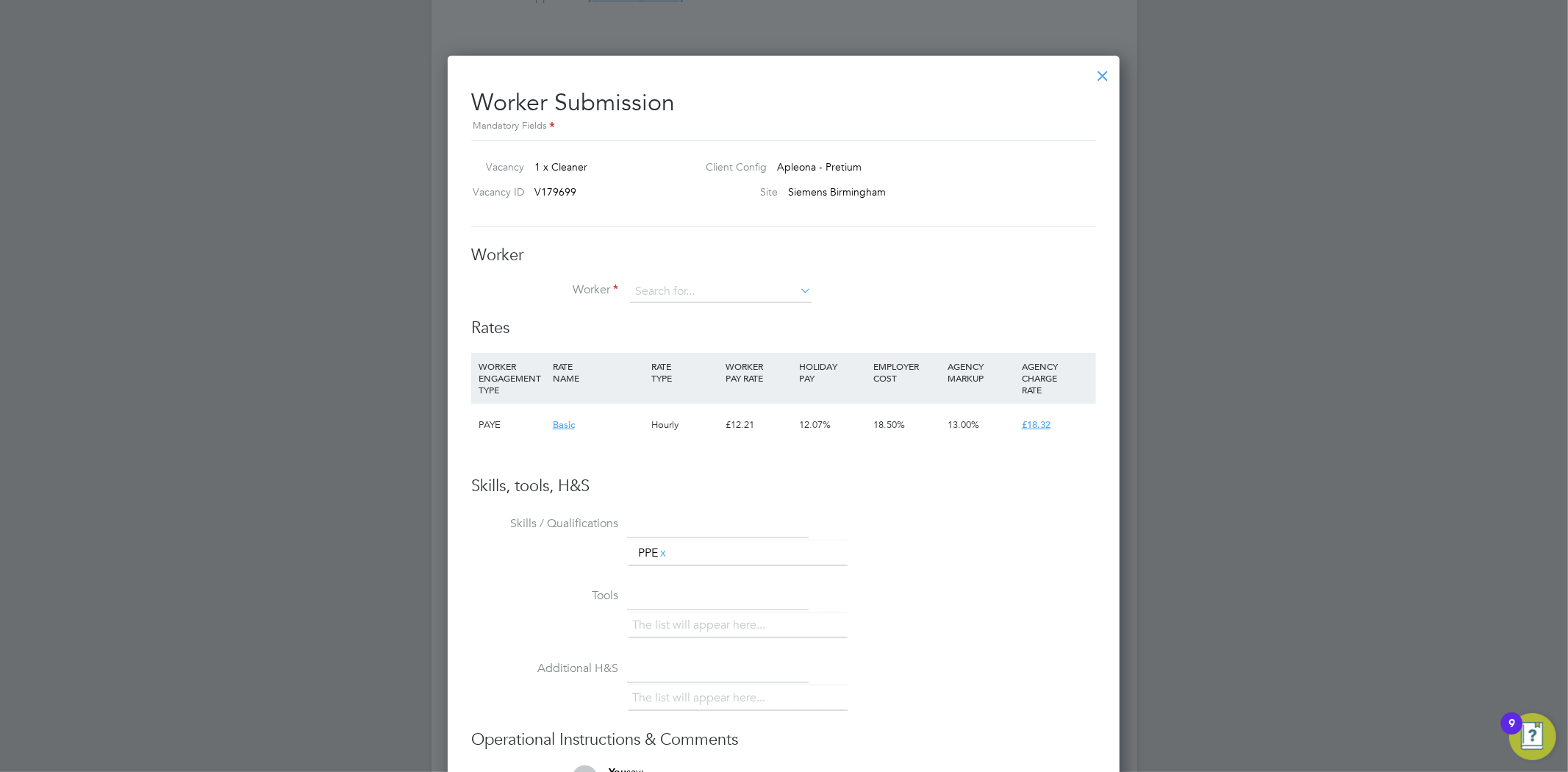
scroll to position [892, 673]
click at [773, 288] on input at bounding box center [721, 292] width 181 height 22
click at [747, 314] on b "WC7" at bounding box center [737, 312] width 23 height 12
type input "William Chikaonda (WC7875)"
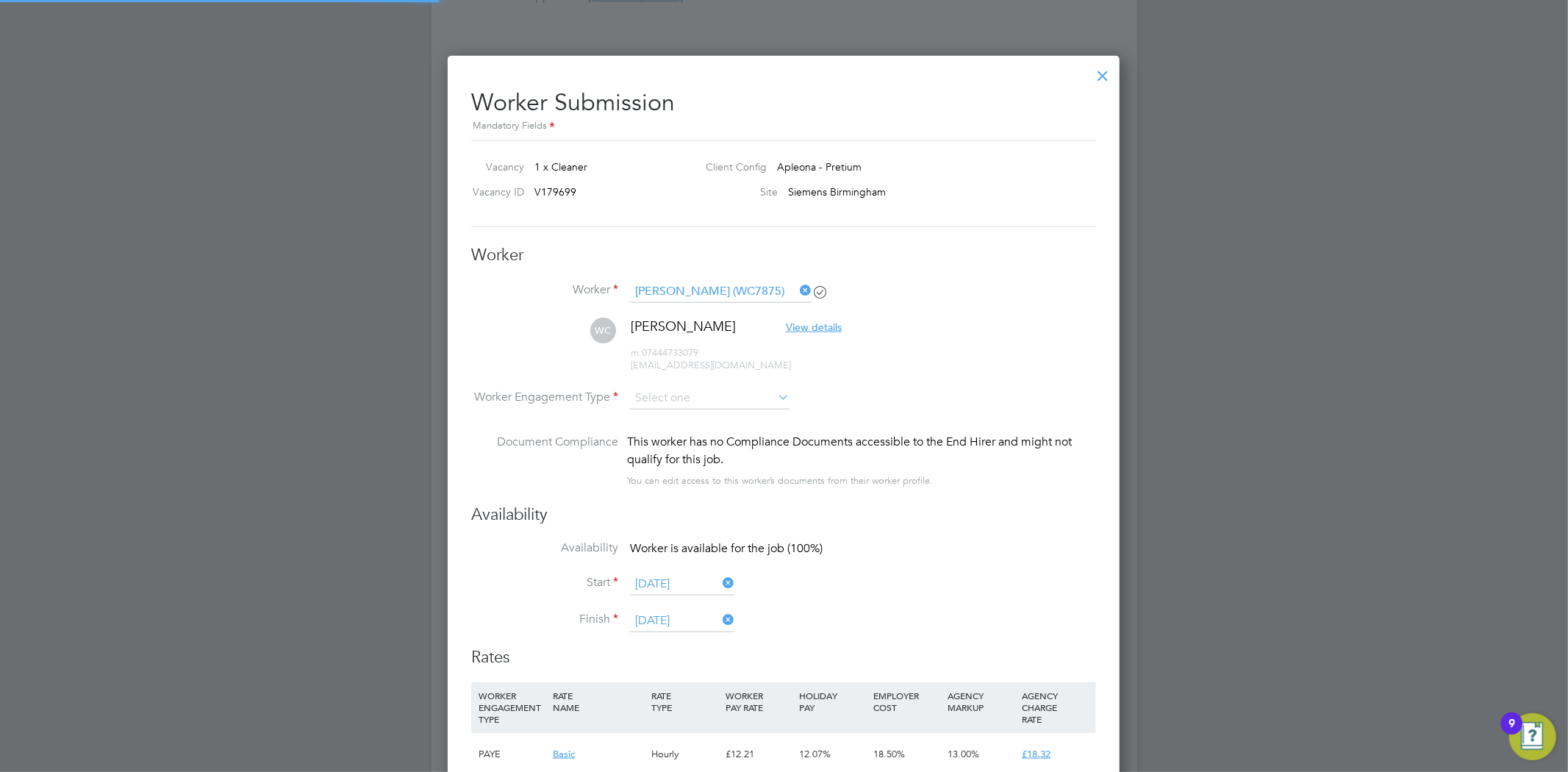
scroll to position [1218, 673]
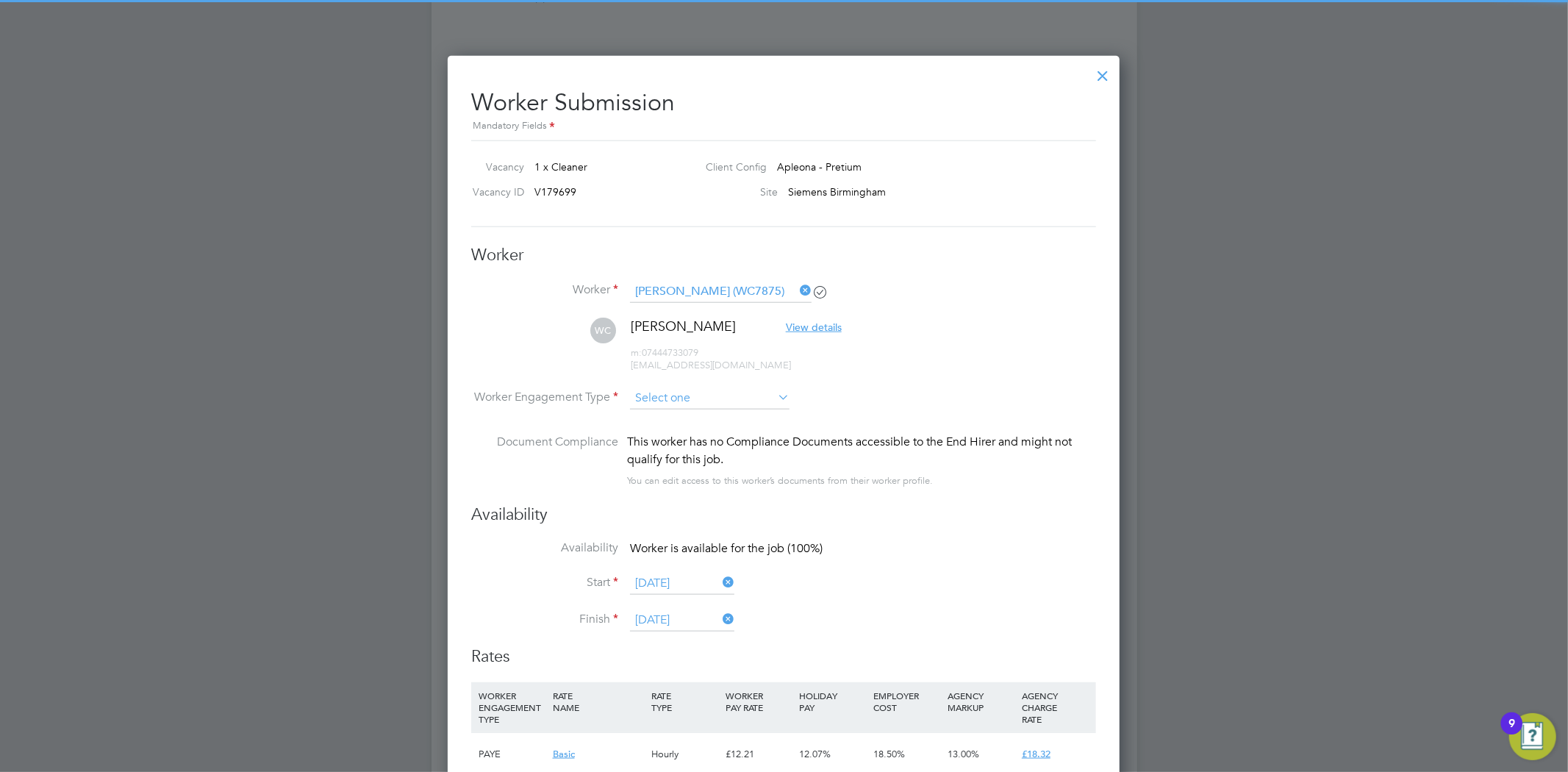
click at [689, 392] on input at bounding box center [709, 398] width 160 height 22
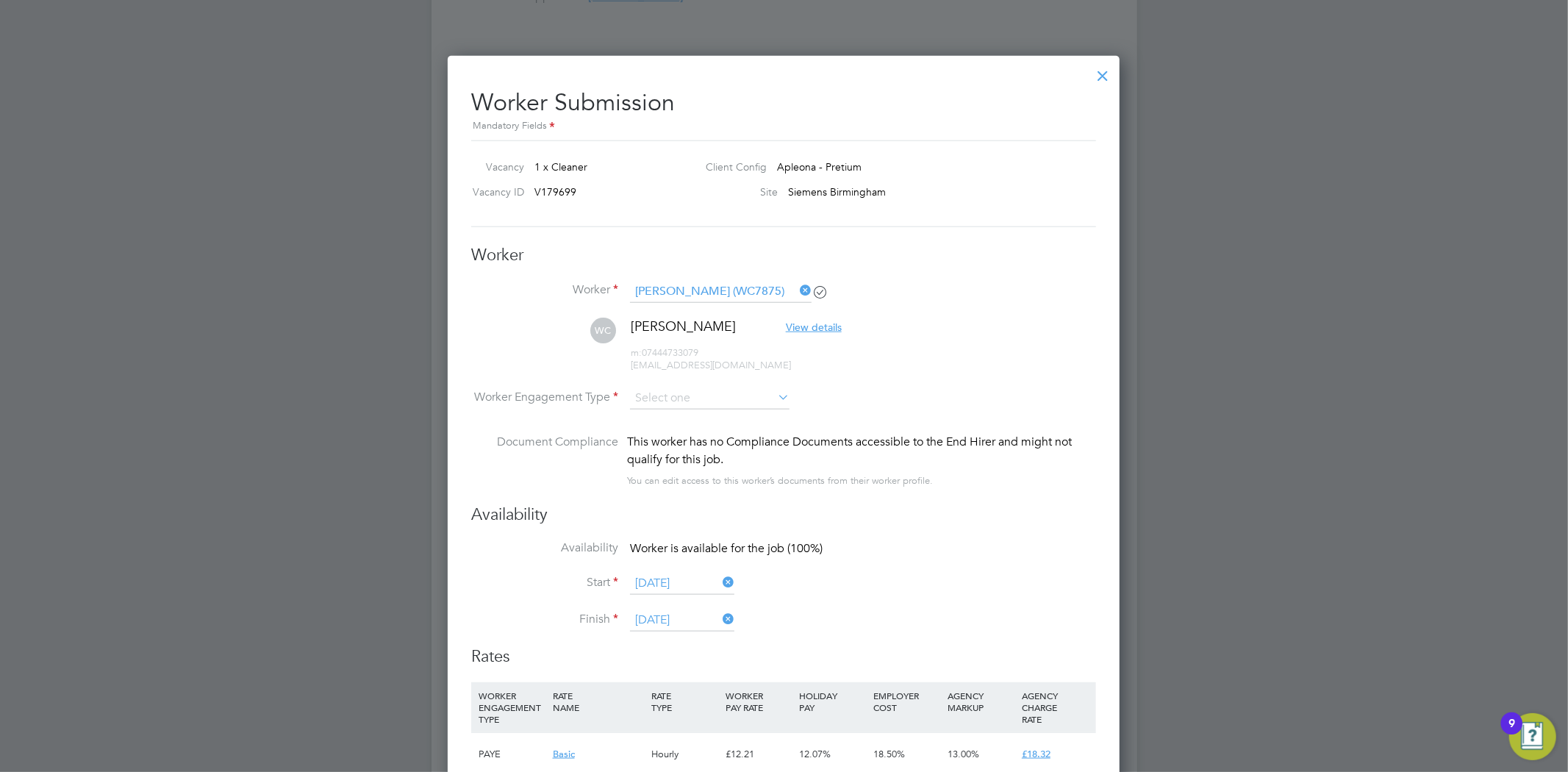
click at [662, 437] on li "PAYE" at bounding box center [709, 437] width 161 height 19
type input "PAYE"
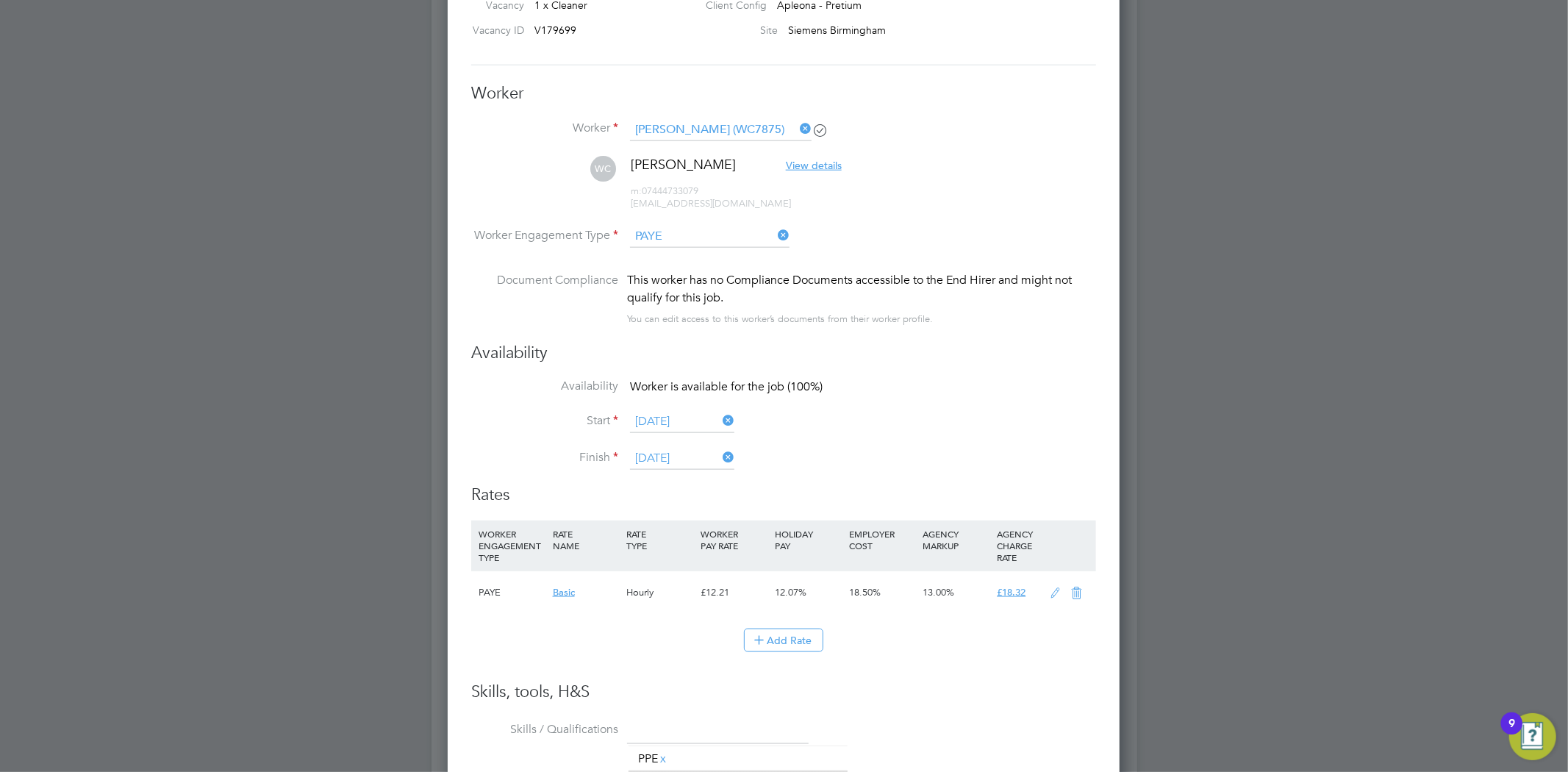
scroll to position [1393, 0]
click at [670, 420] on input "[DATE]" at bounding box center [682, 421] width 105 height 22
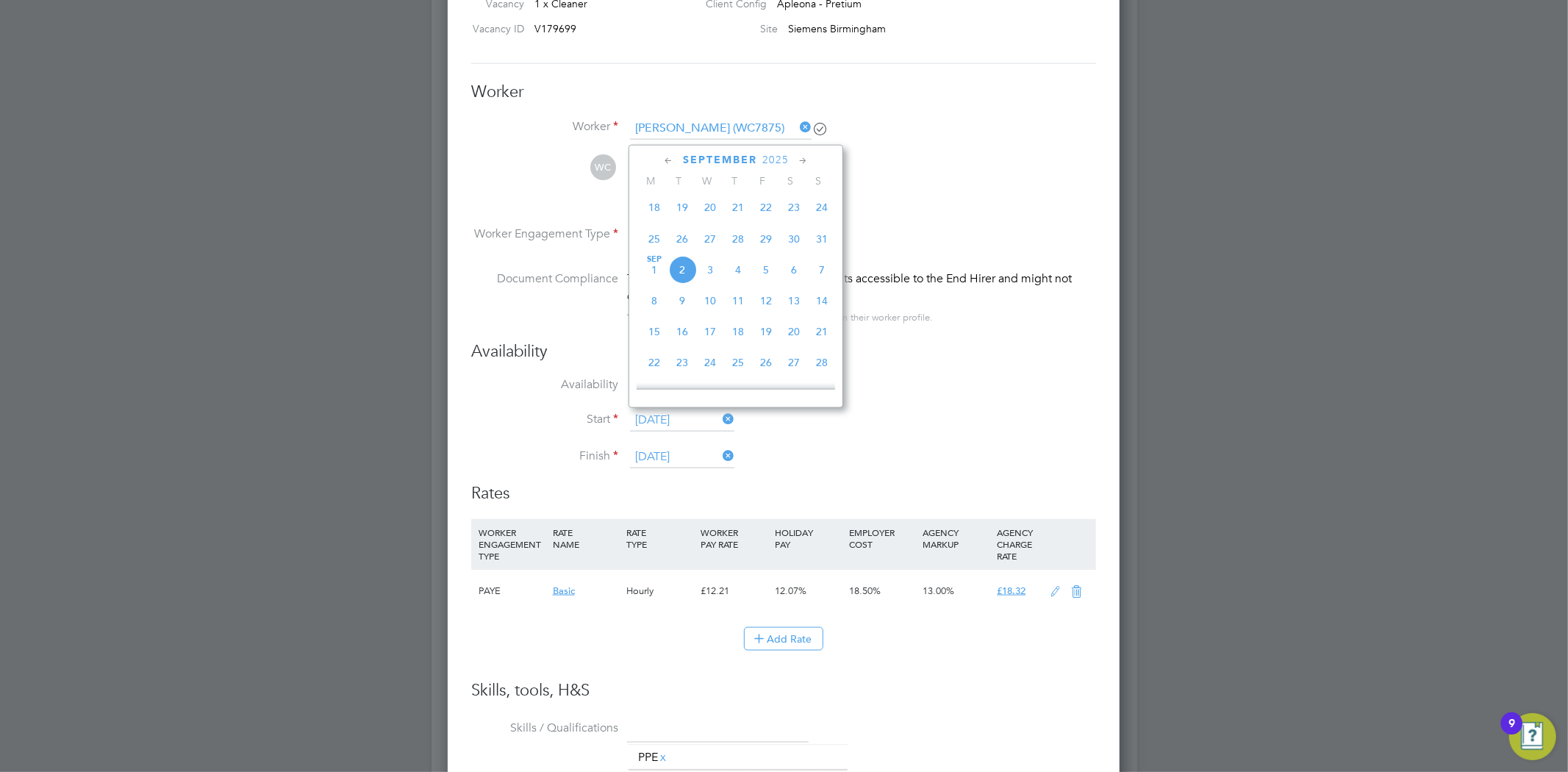
click at [703, 269] on span "3" at bounding box center [710, 269] width 28 height 28
type input "03 Sep 2025"
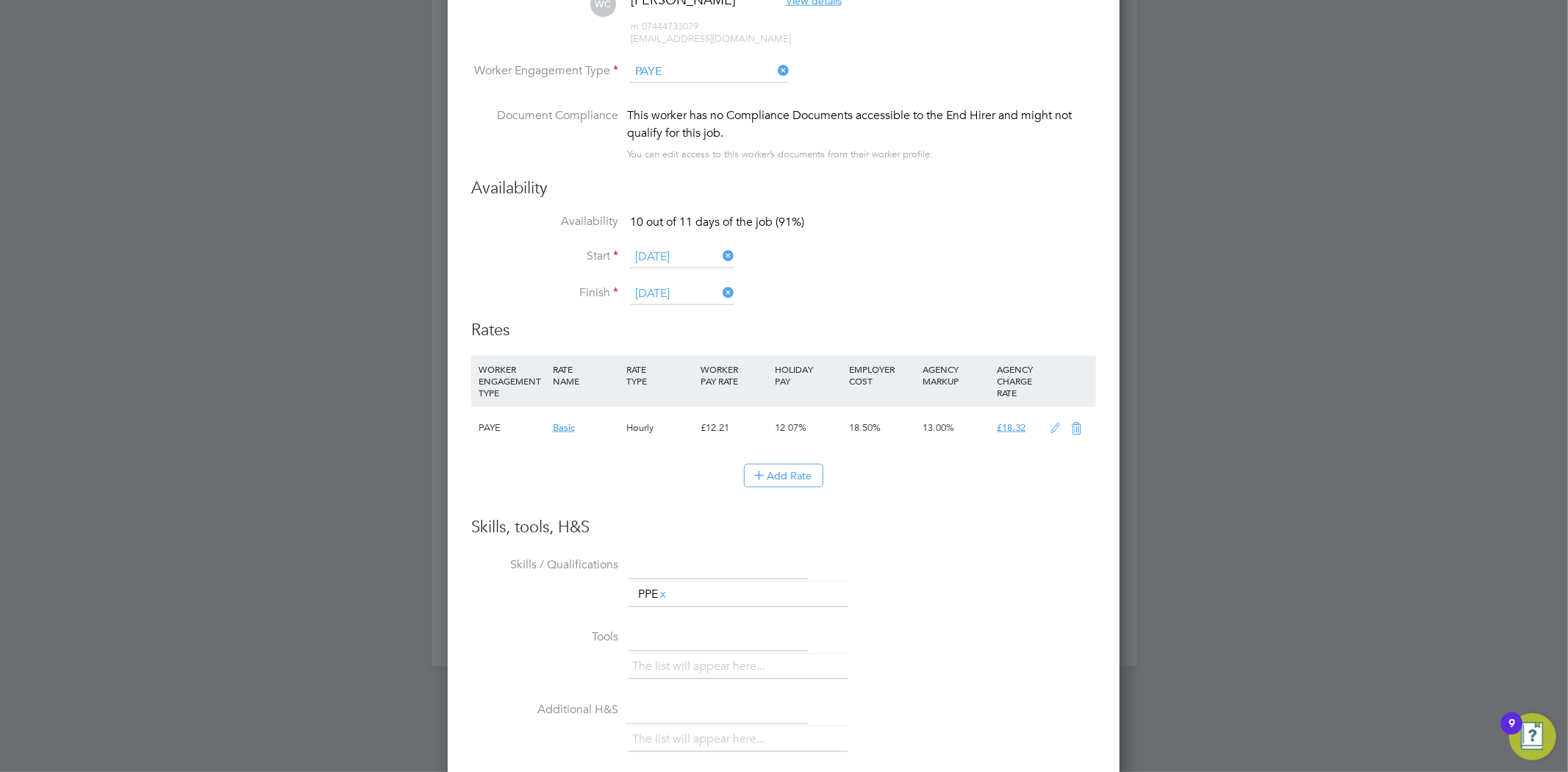
scroll to position [0, 0]
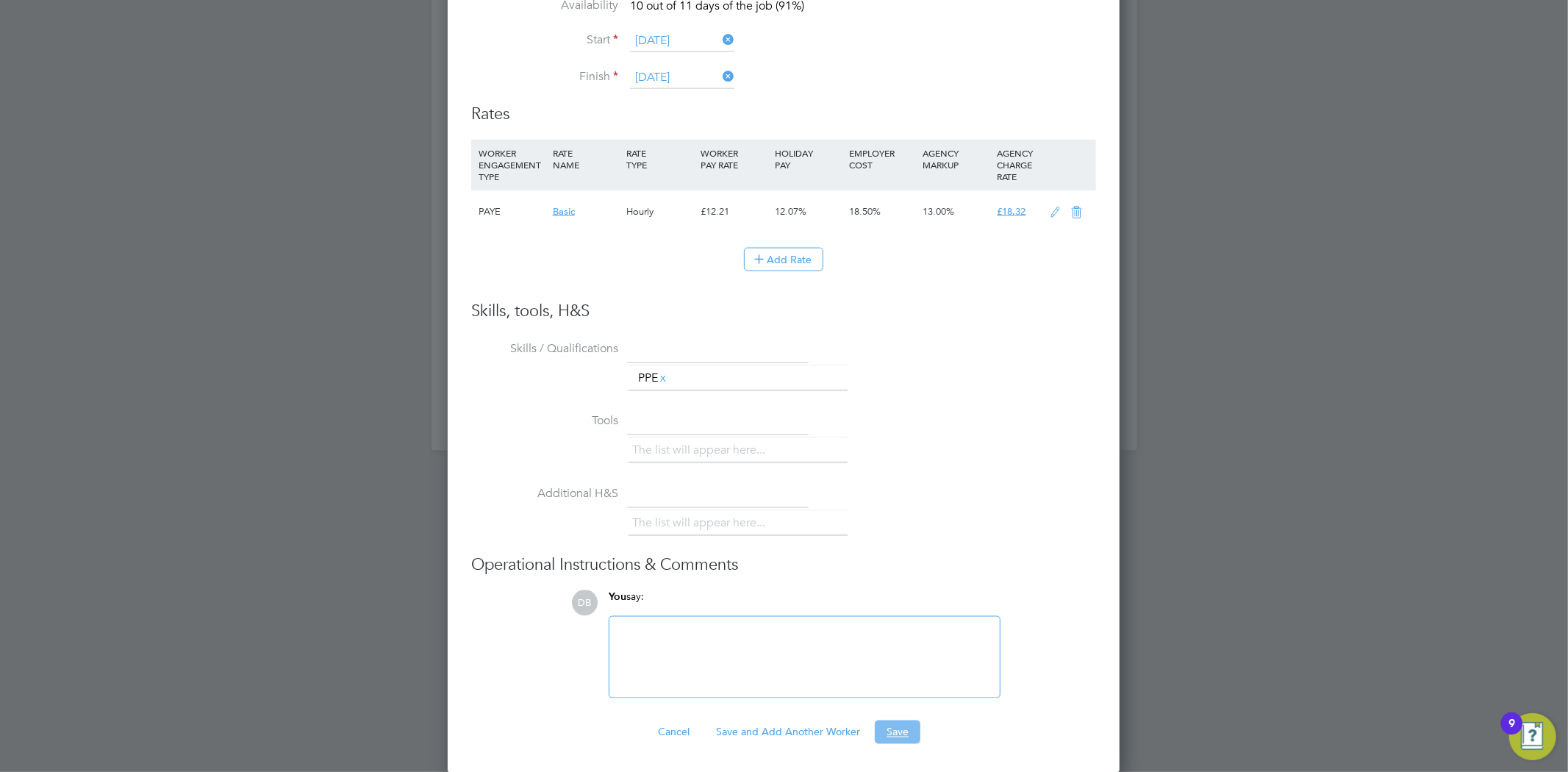
click at [886, 732] on button "Save" at bounding box center [898, 731] width 46 height 23
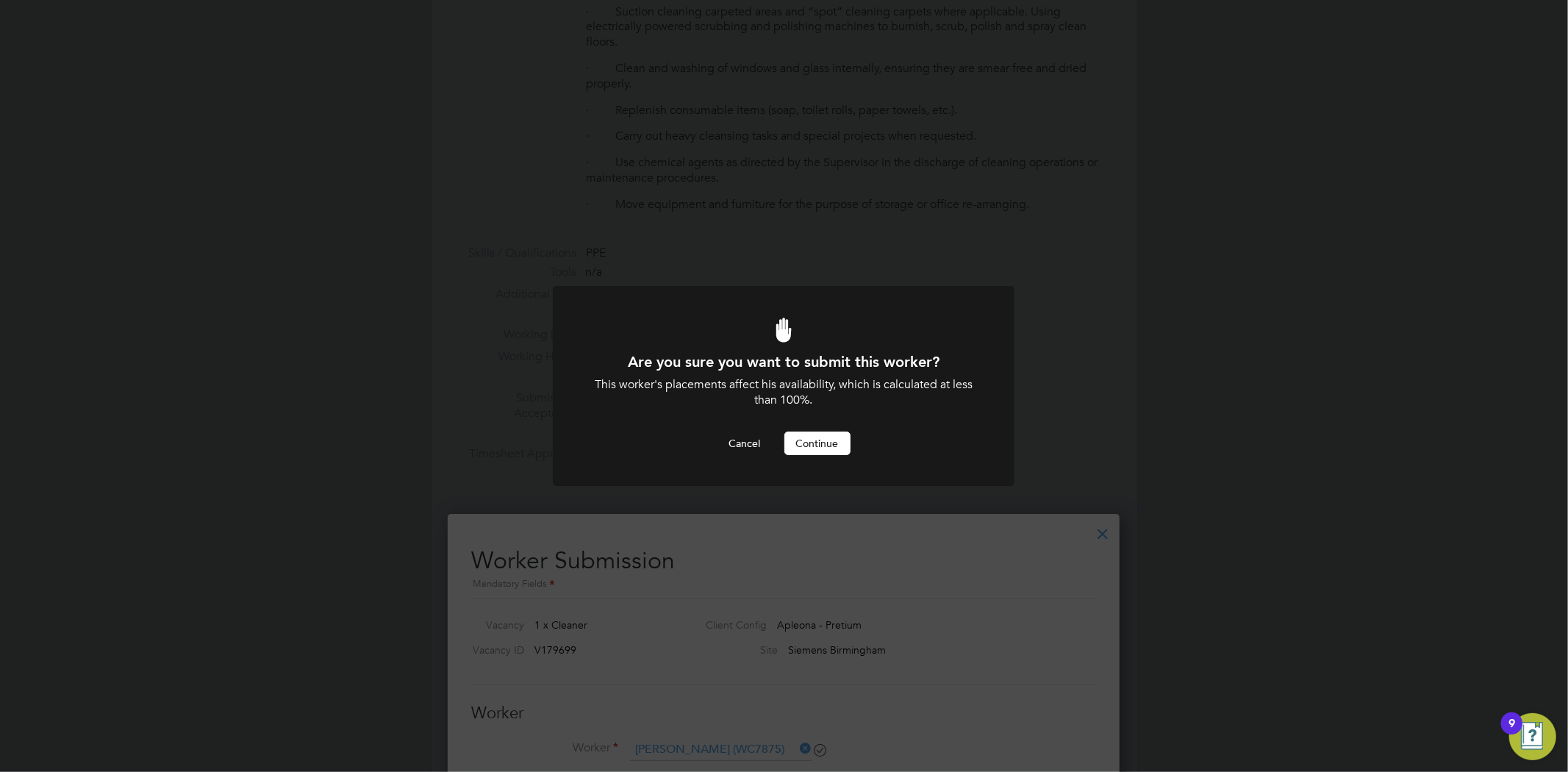
click at [799, 441] on button "Continue" at bounding box center [817, 443] width 67 height 23
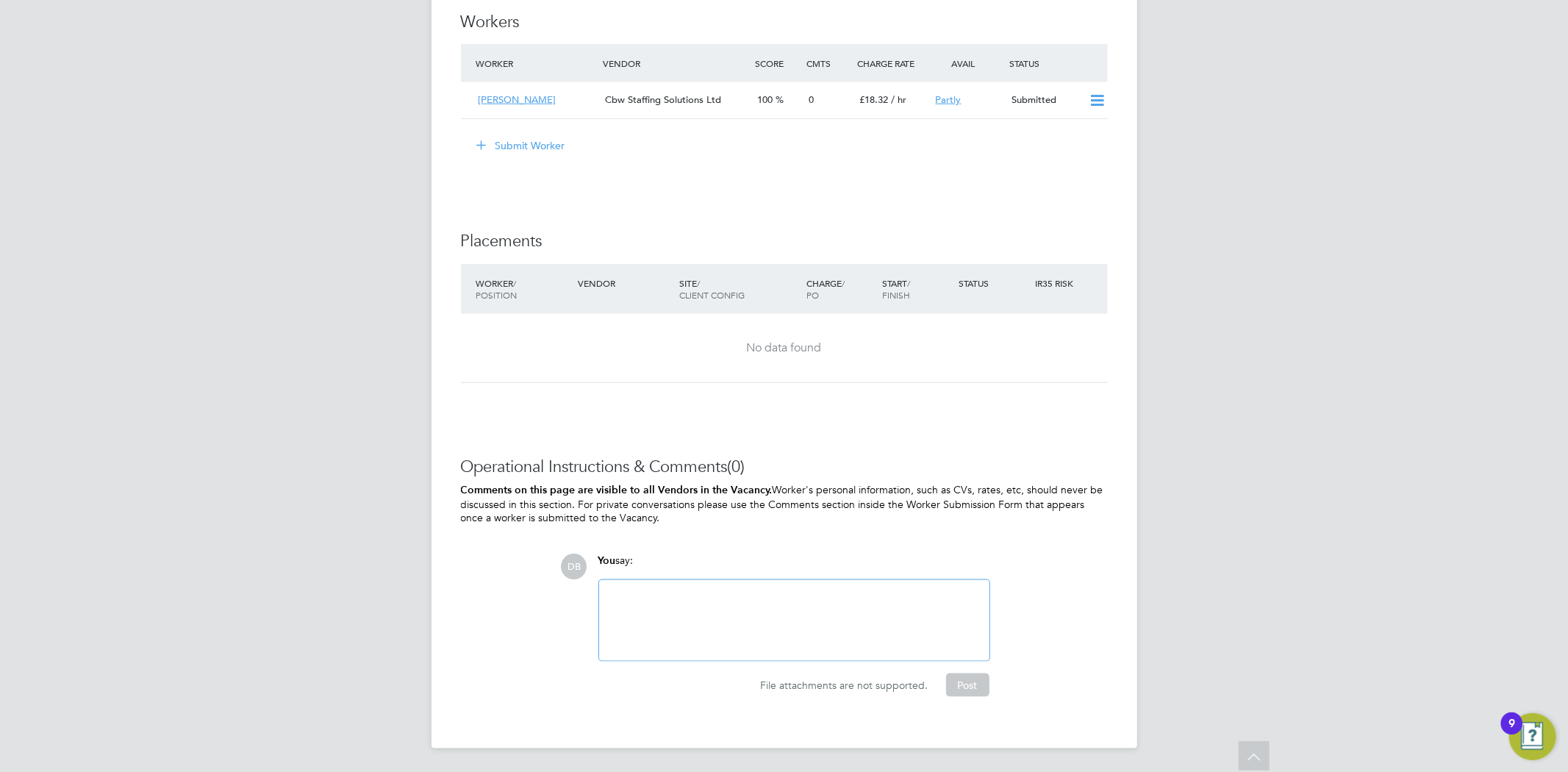
click at [743, 589] on div at bounding box center [794, 620] width 372 height 63
click at [733, 592] on div at bounding box center [794, 620] width 372 height 63
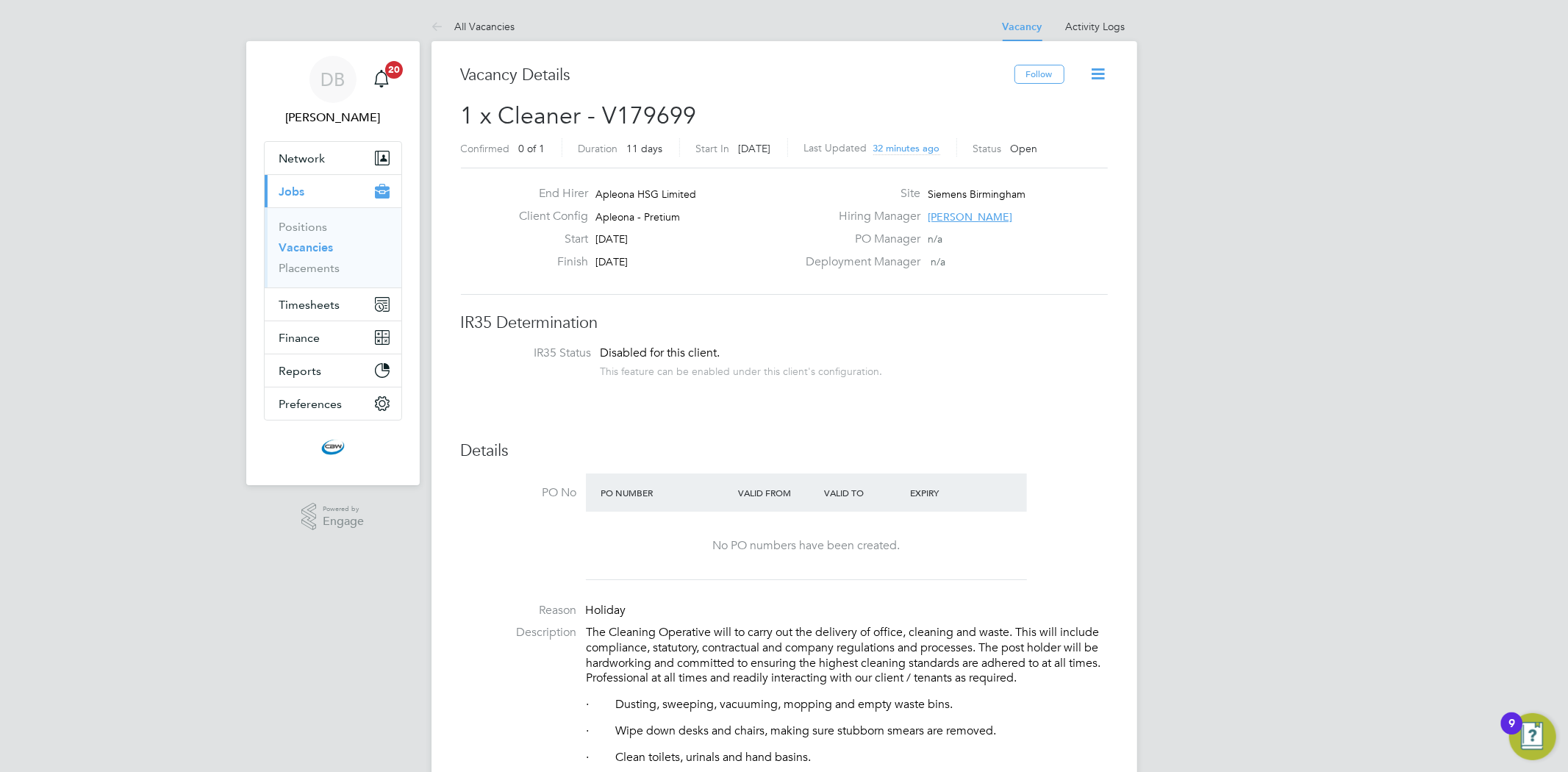
click at [967, 216] on span "[PERSON_NAME]" at bounding box center [970, 216] width 85 height 13
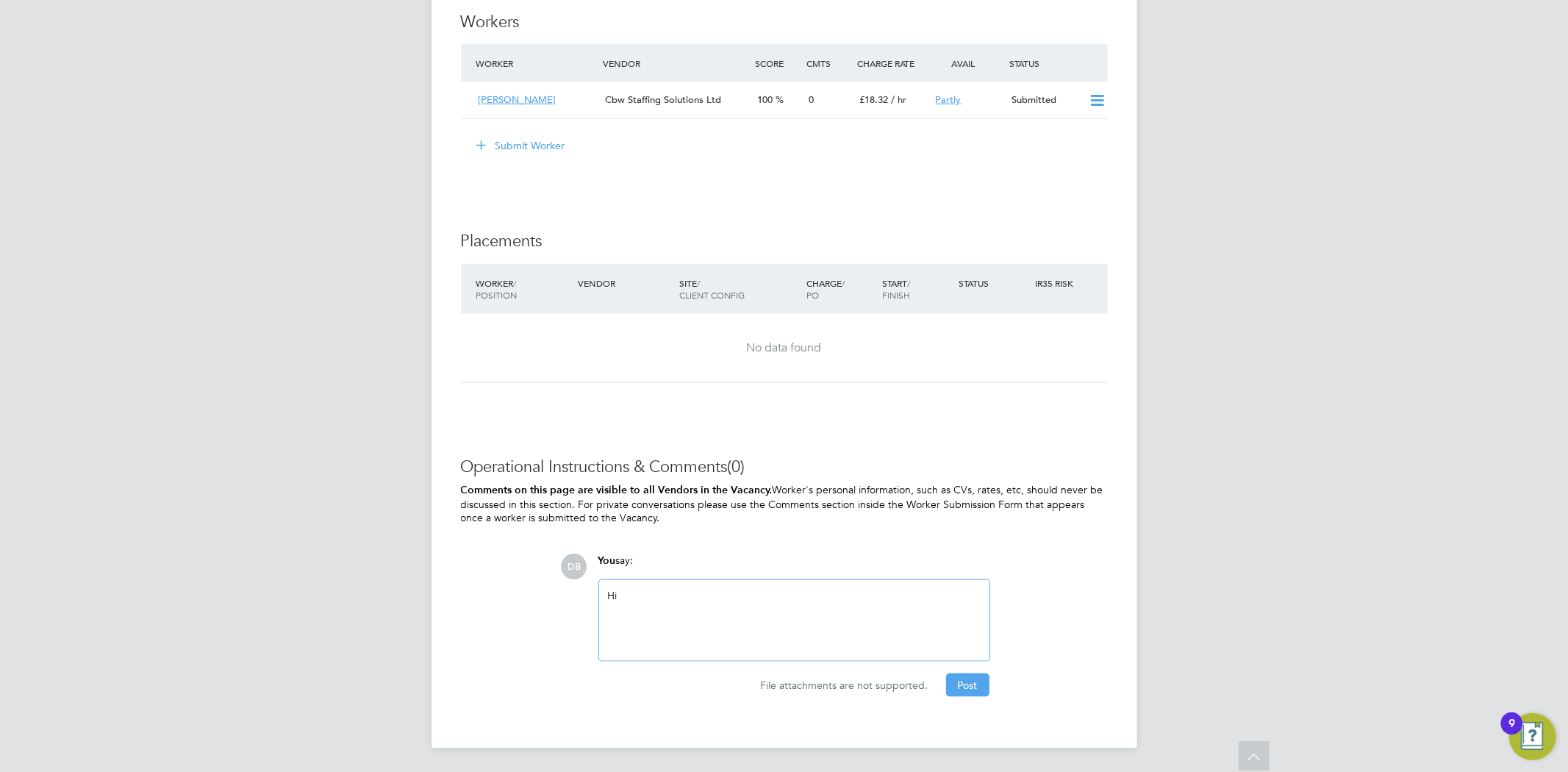
click at [641, 592] on div "Hi" at bounding box center [794, 620] width 372 height 63
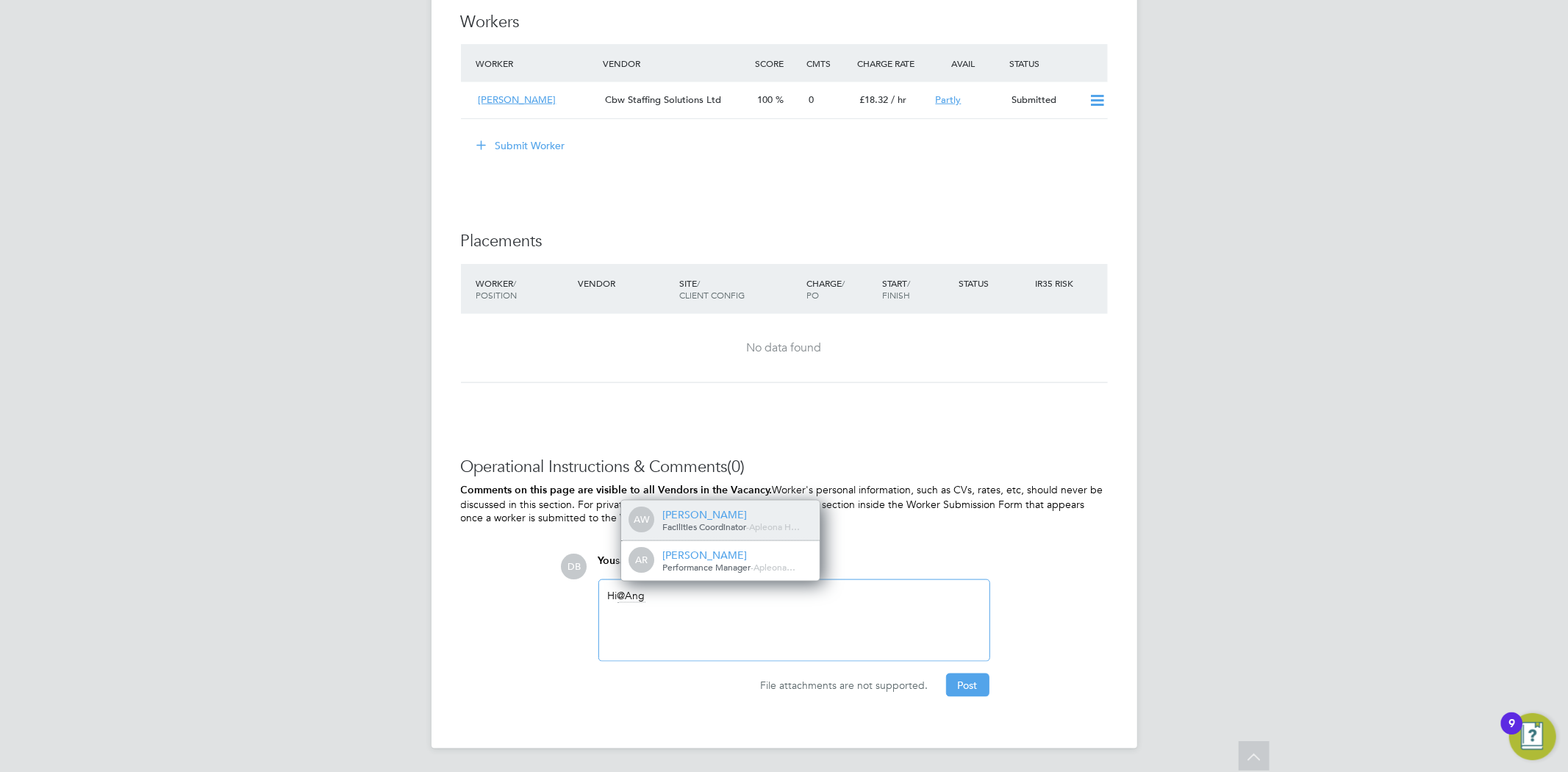
click at [745, 523] on span "Facilities Coordinator" at bounding box center [704, 527] width 84 height 12
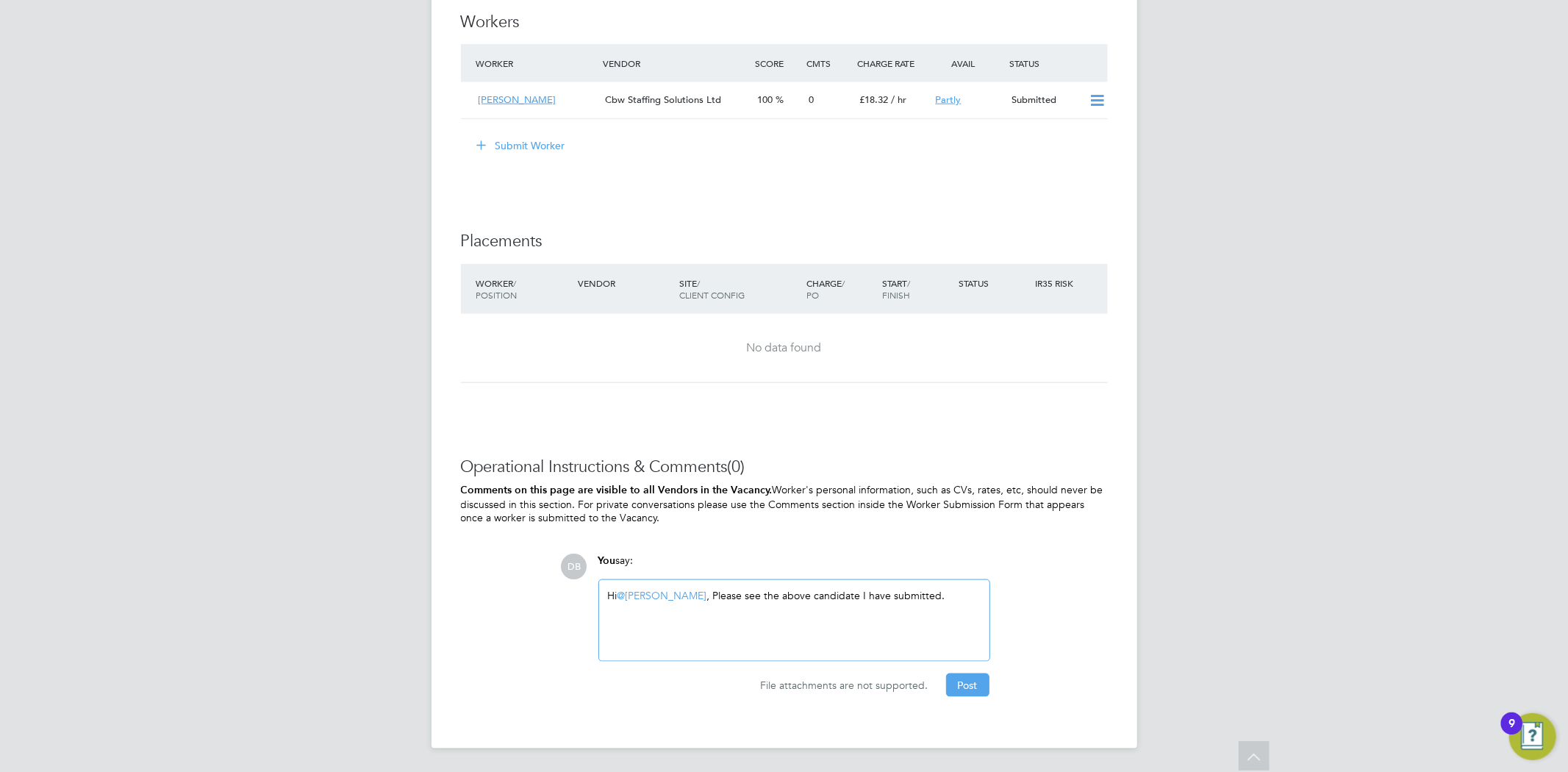
click at [708, 598] on div "Hi @Angela Williams ​, Please see the above candidate I have submitted." at bounding box center [794, 620] width 372 height 63
click at [783, 596] on div "Hi @Angela Williams ​, Please see the above candidate I have submitted." at bounding box center [794, 620] width 372 height 63
click at [865, 649] on div "Please see the above candidate I have submitted." at bounding box center [794, 649] width 372 height 13
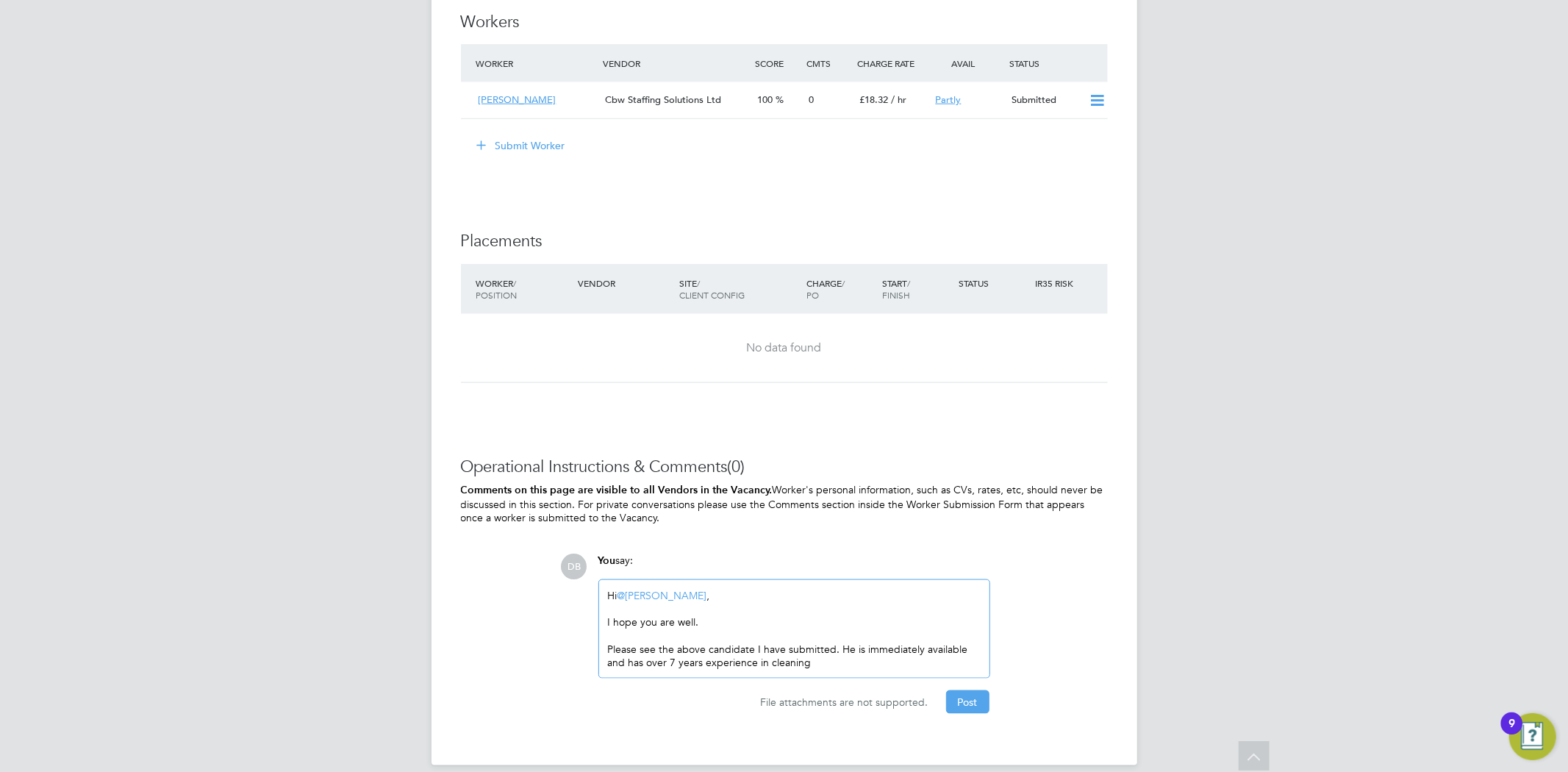
click at [827, 661] on div "Please see the above candidate I have submitted. He is immediately available an…" at bounding box center [794, 655] width 372 height 27
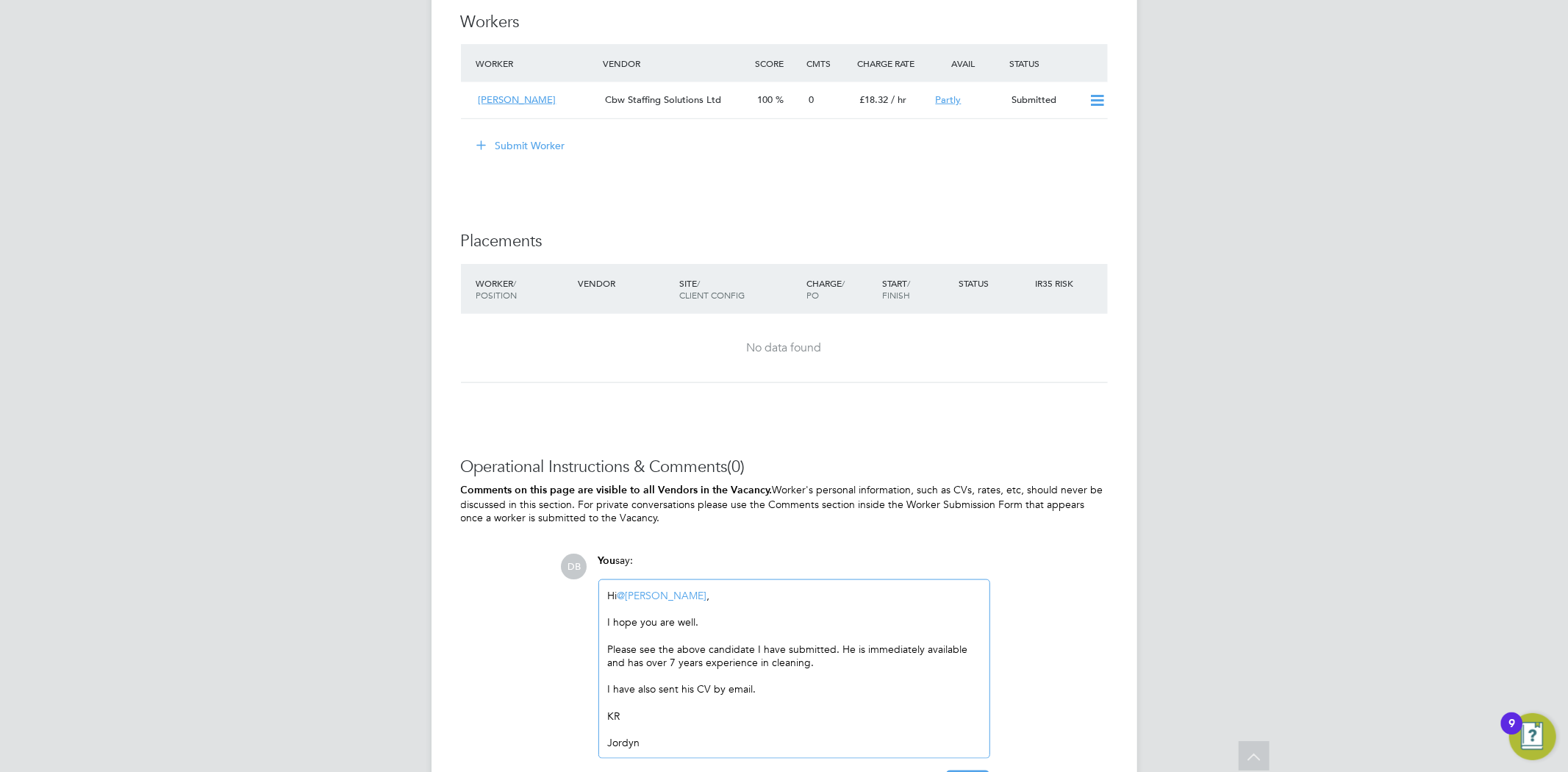
click at [696, 688] on div "I have also sent his CV by email." at bounding box center [794, 688] width 372 height 13
click at [718, 693] on div "I have also sent his CV by email." at bounding box center [794, 688] width 372 height 13
click at [714, 687] on div "I have also sent his CV by email." at bounding box center [794, 688] width 372 height 13
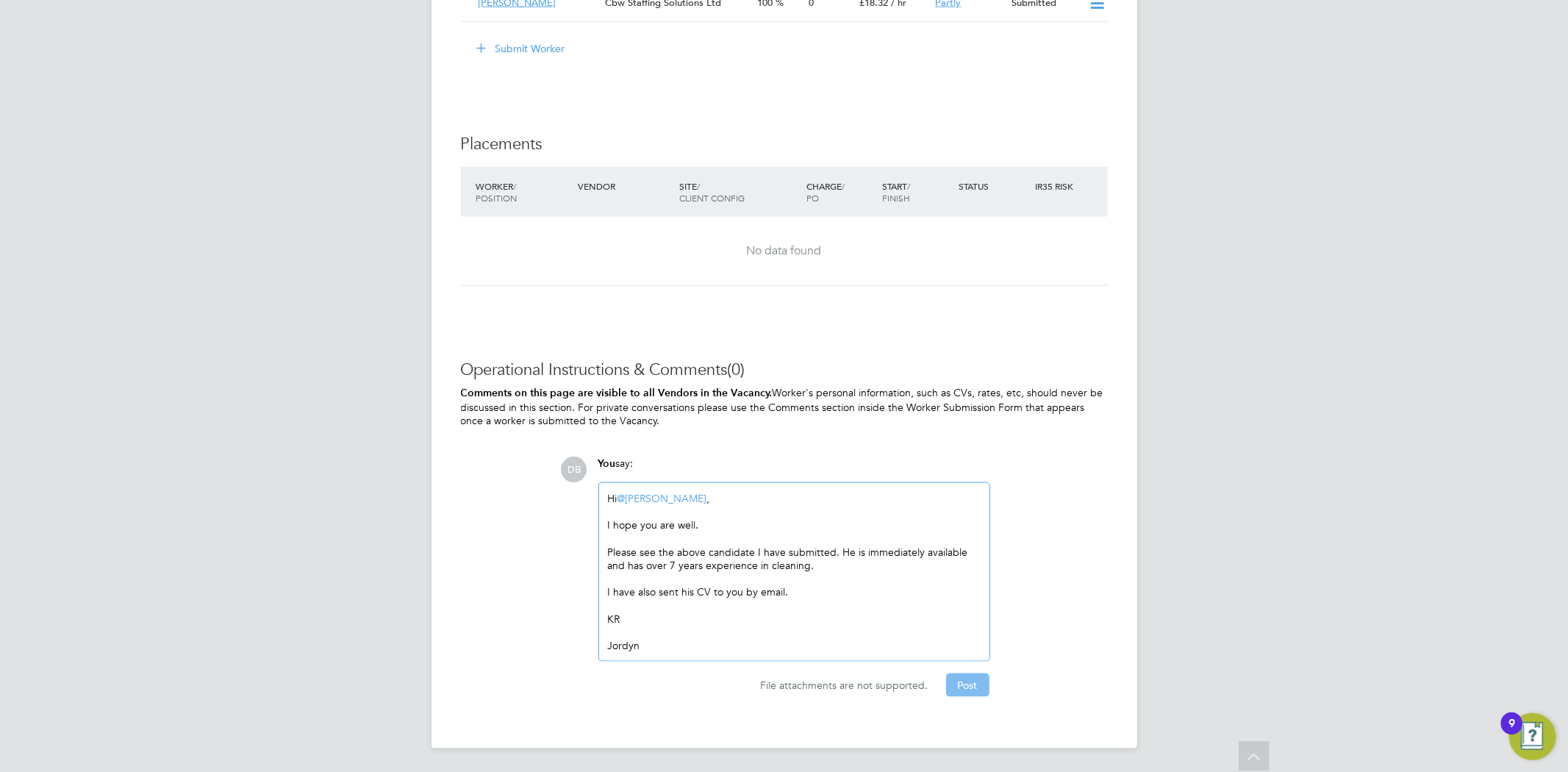
click at [962, 679] on button "Post" at bounding box center [968, 685] width 43 height 23
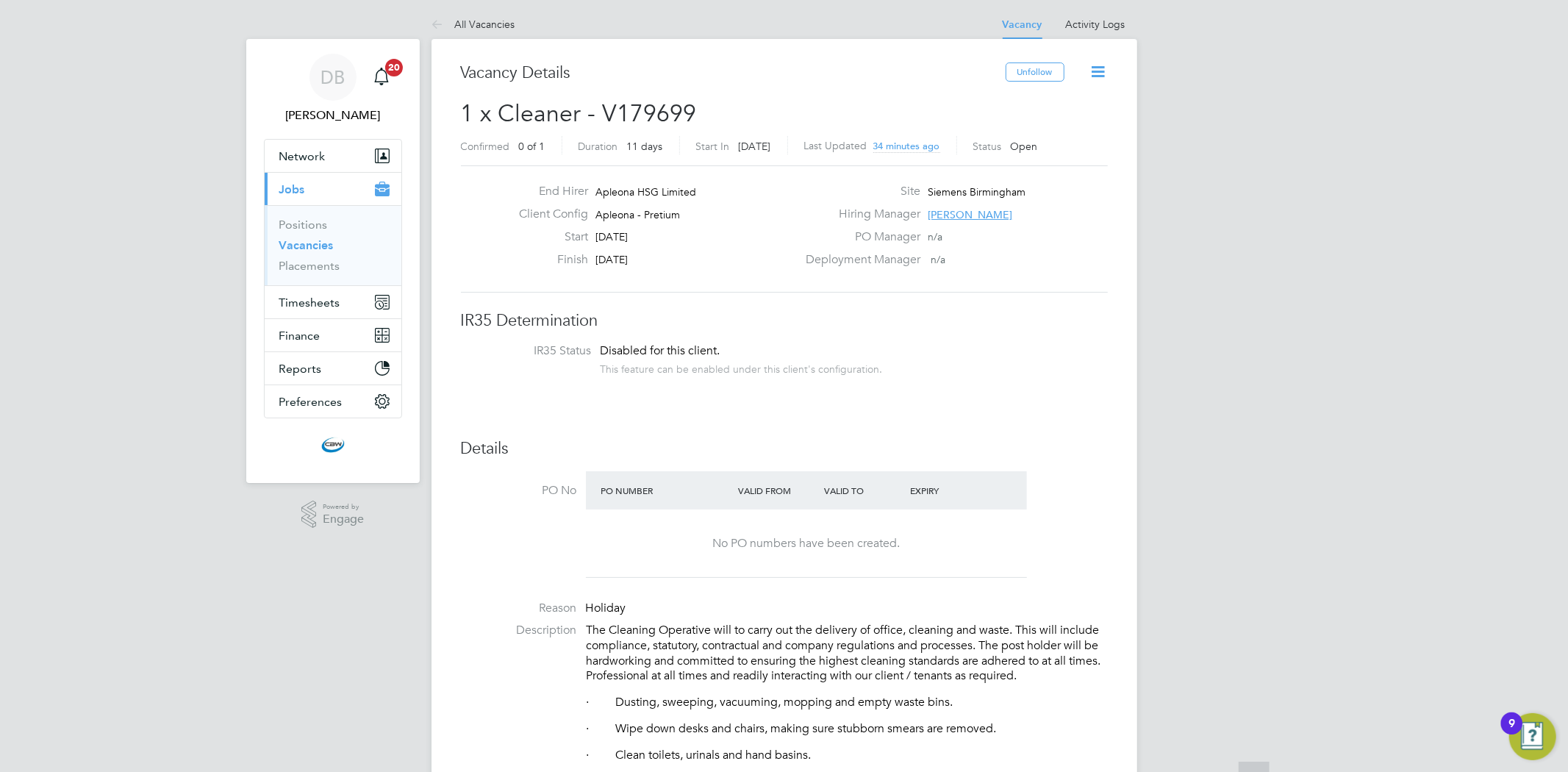
scroll to position [0, 0]
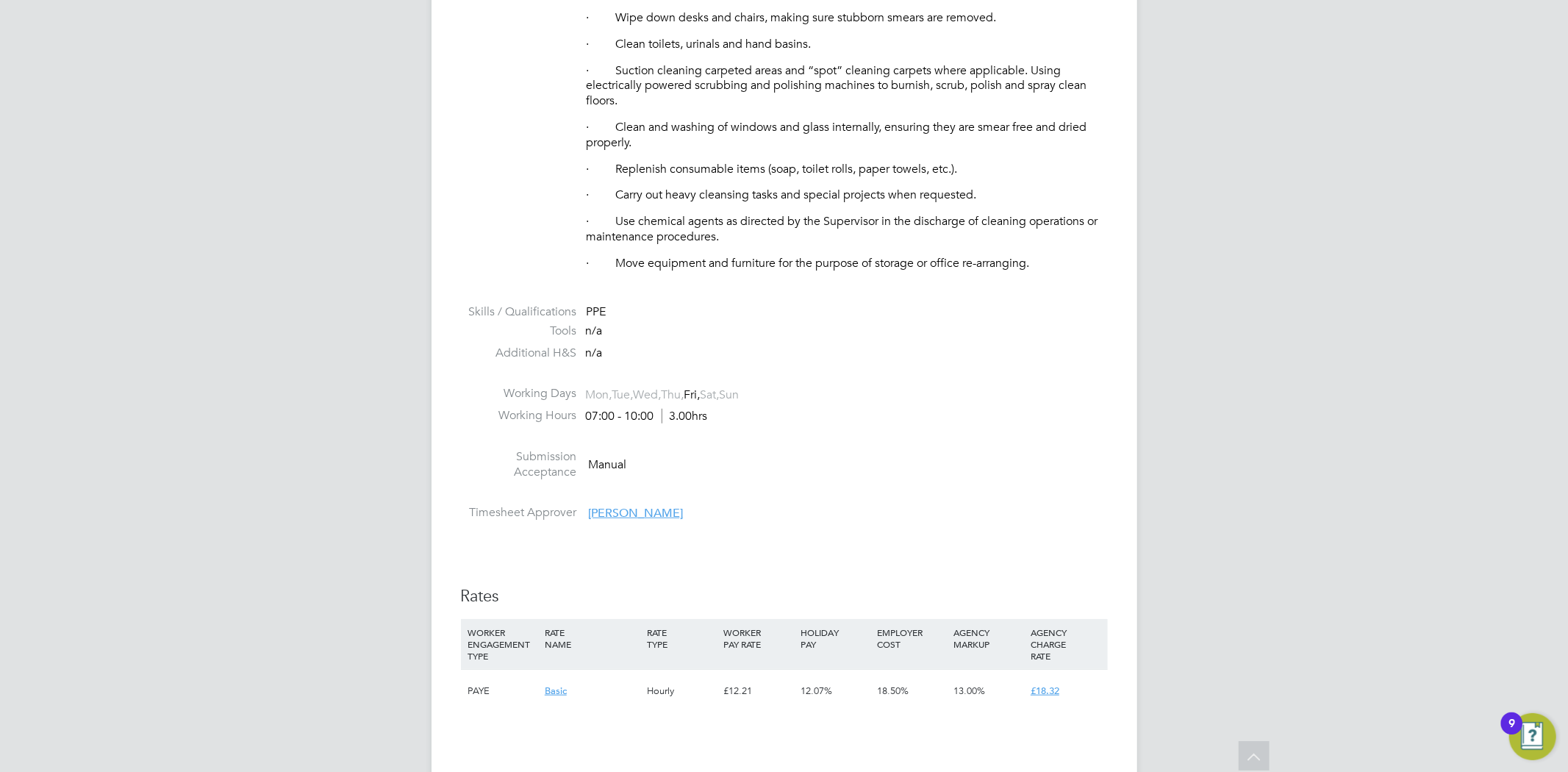
scroll to position [735, 0]
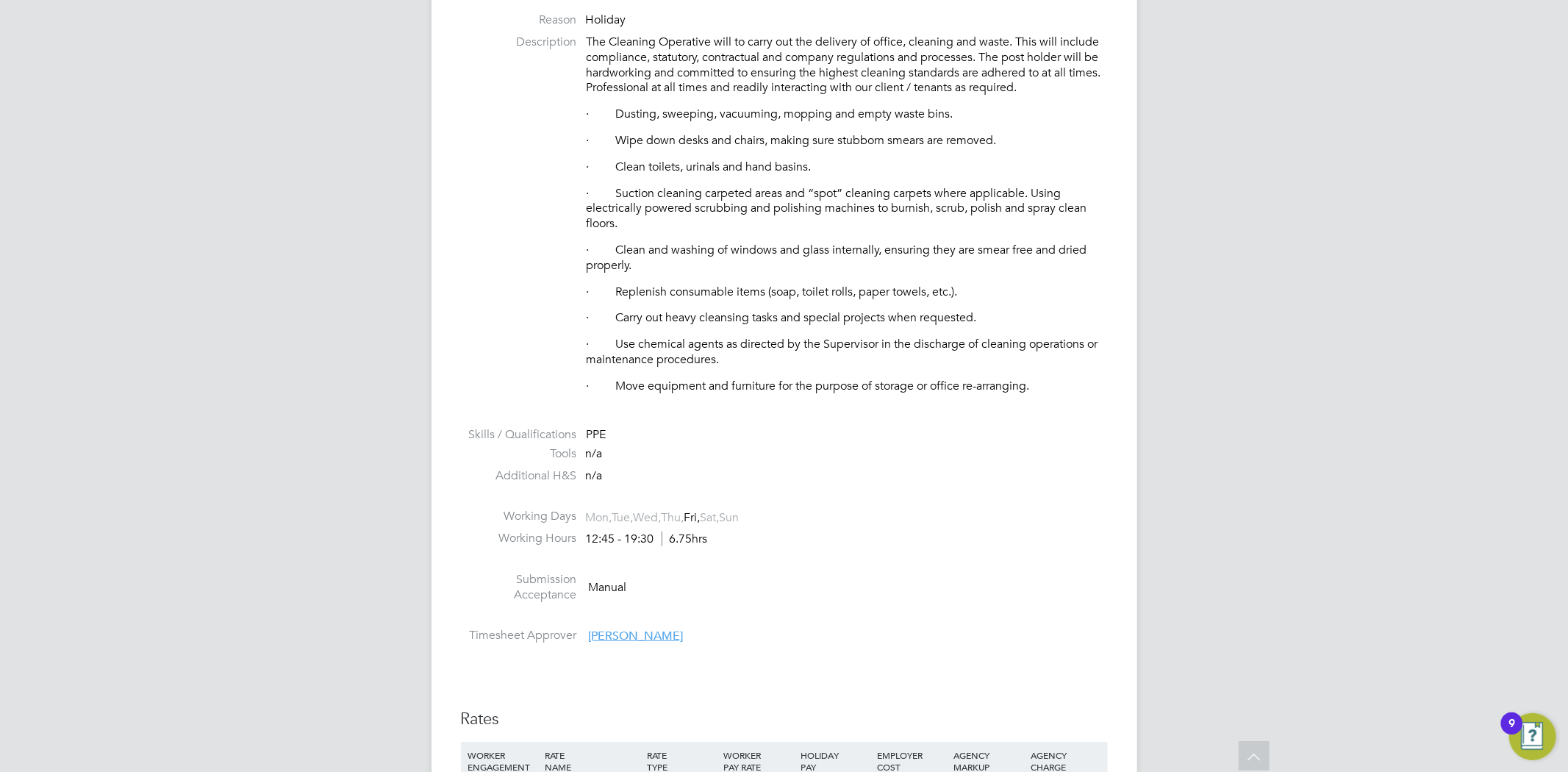
scroll to position [653, 0]
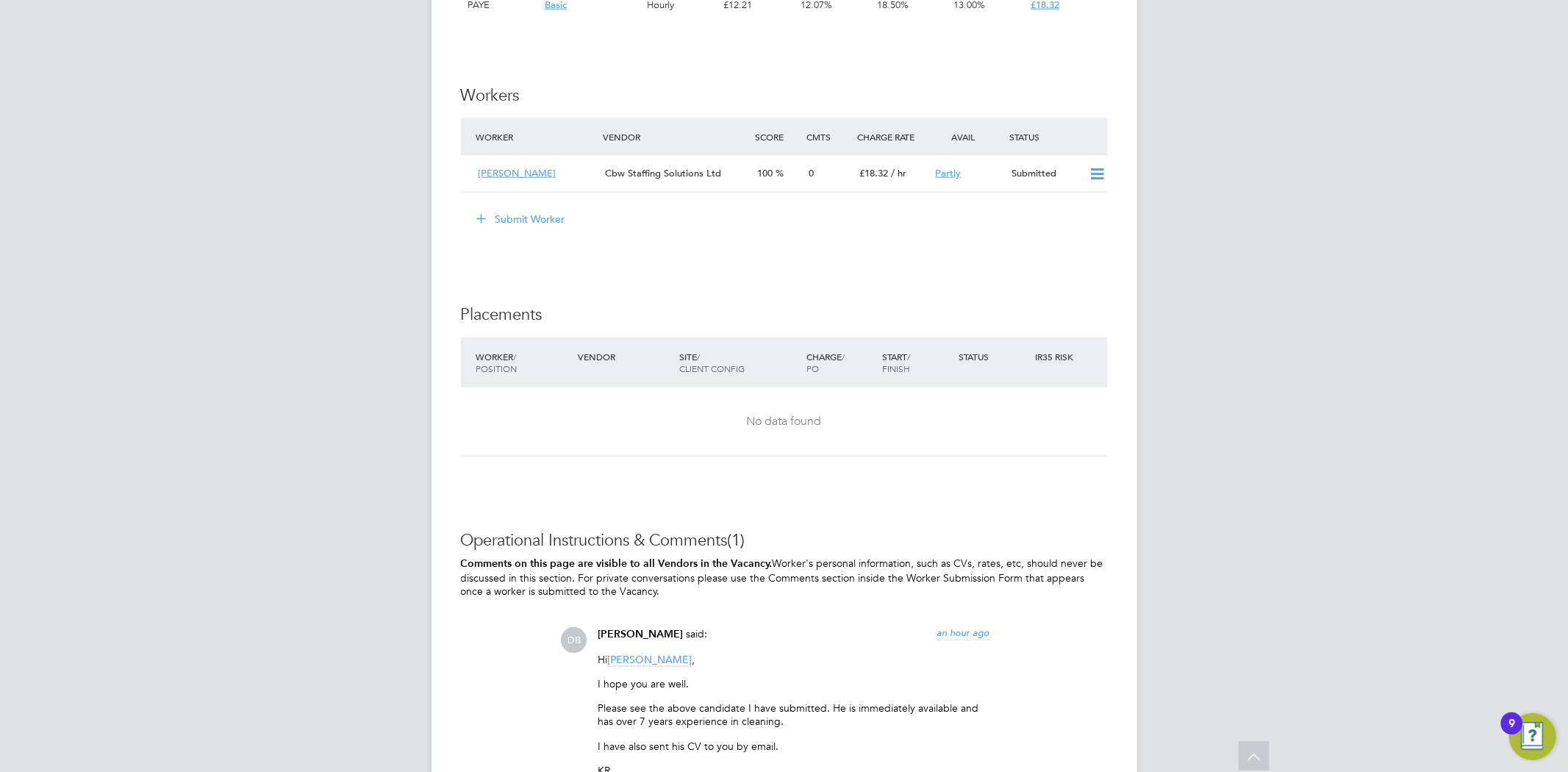
scroll to position [1633, 0]
